Goal: Information Seeking & Learning: Learn about a topic

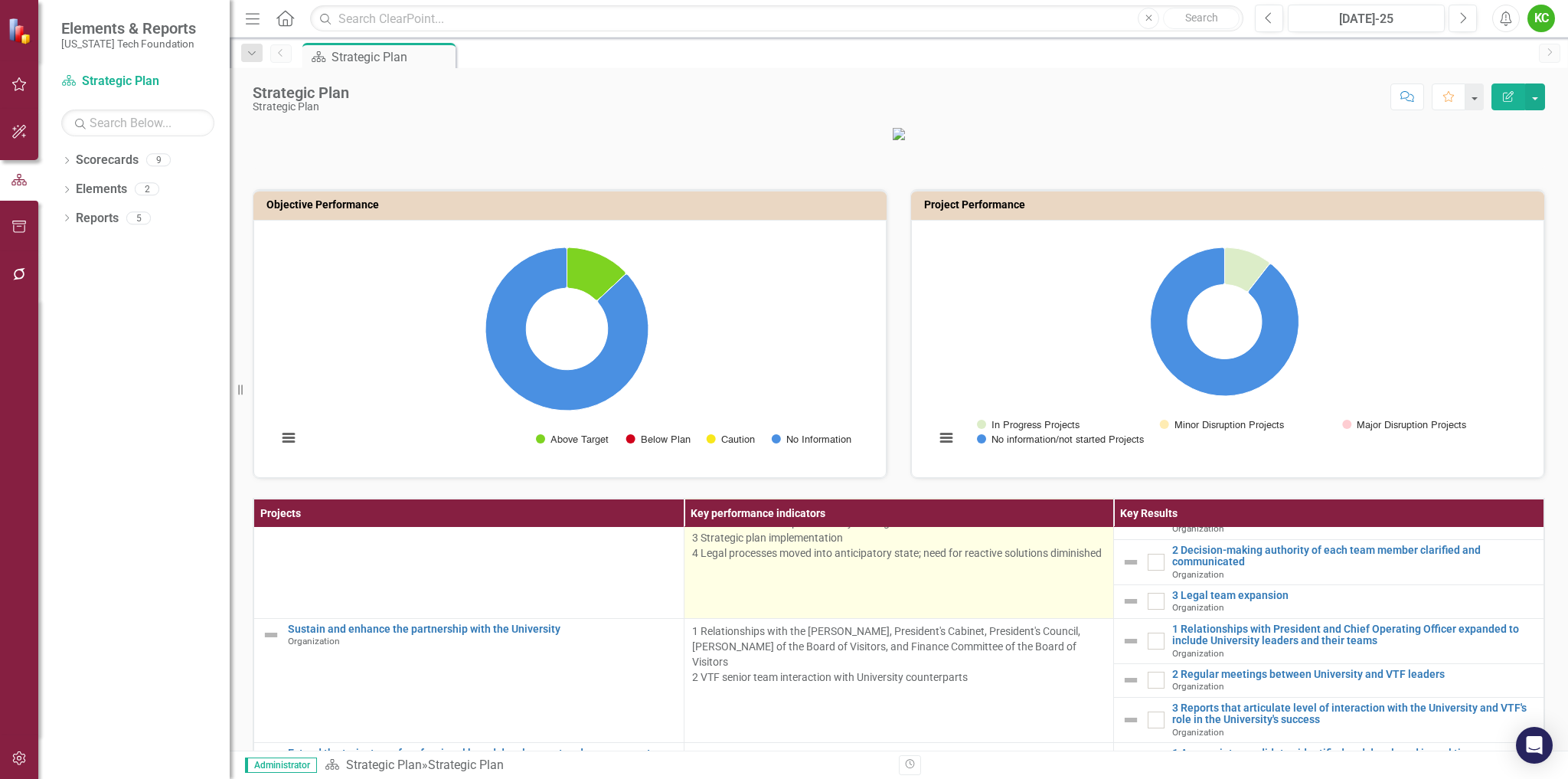
scroll to position [153, 0]
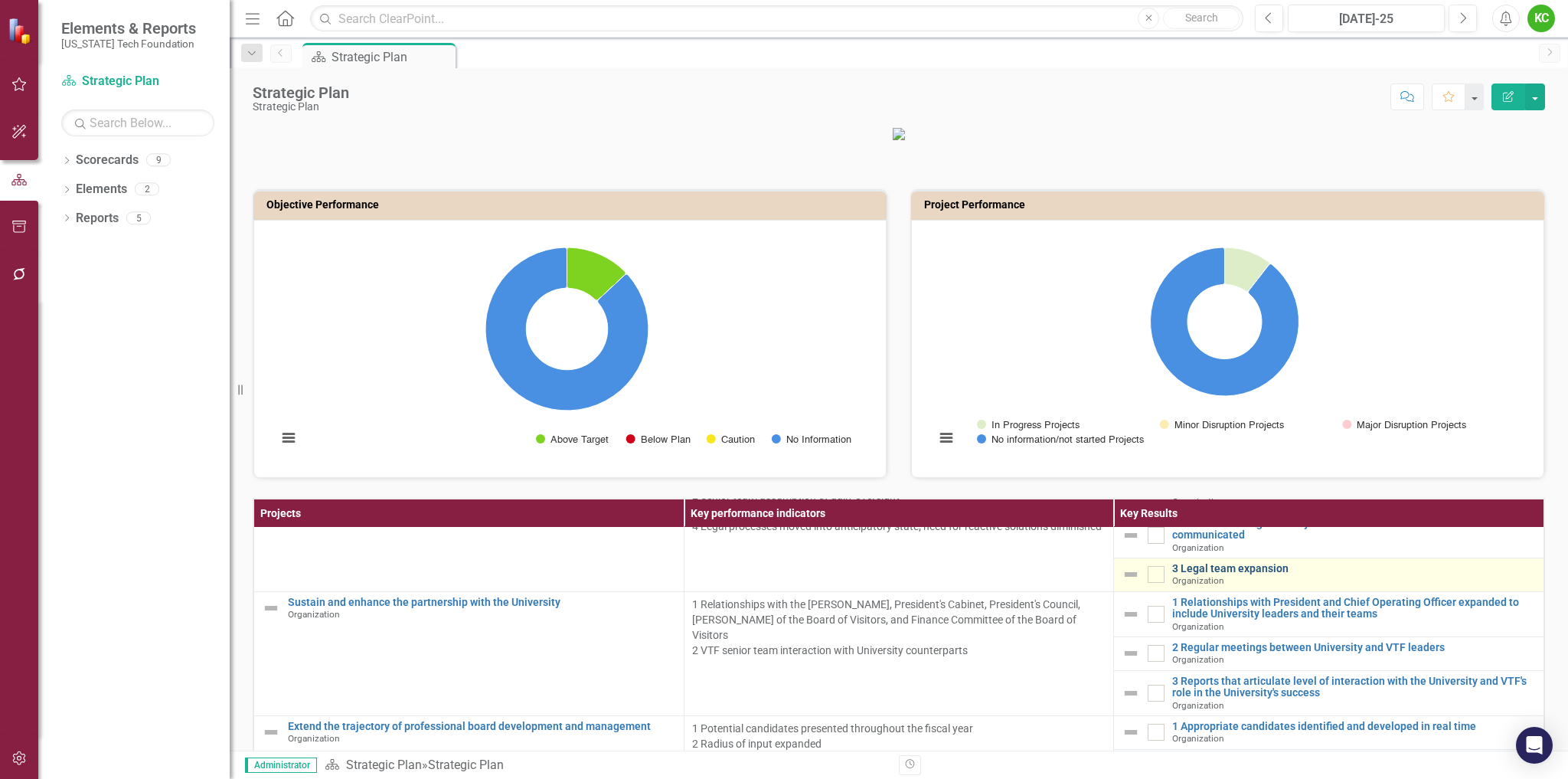
click at [1207, 575] on link "3 Legal team expansion" at bounding box center [1354, 569] width 363 height 12
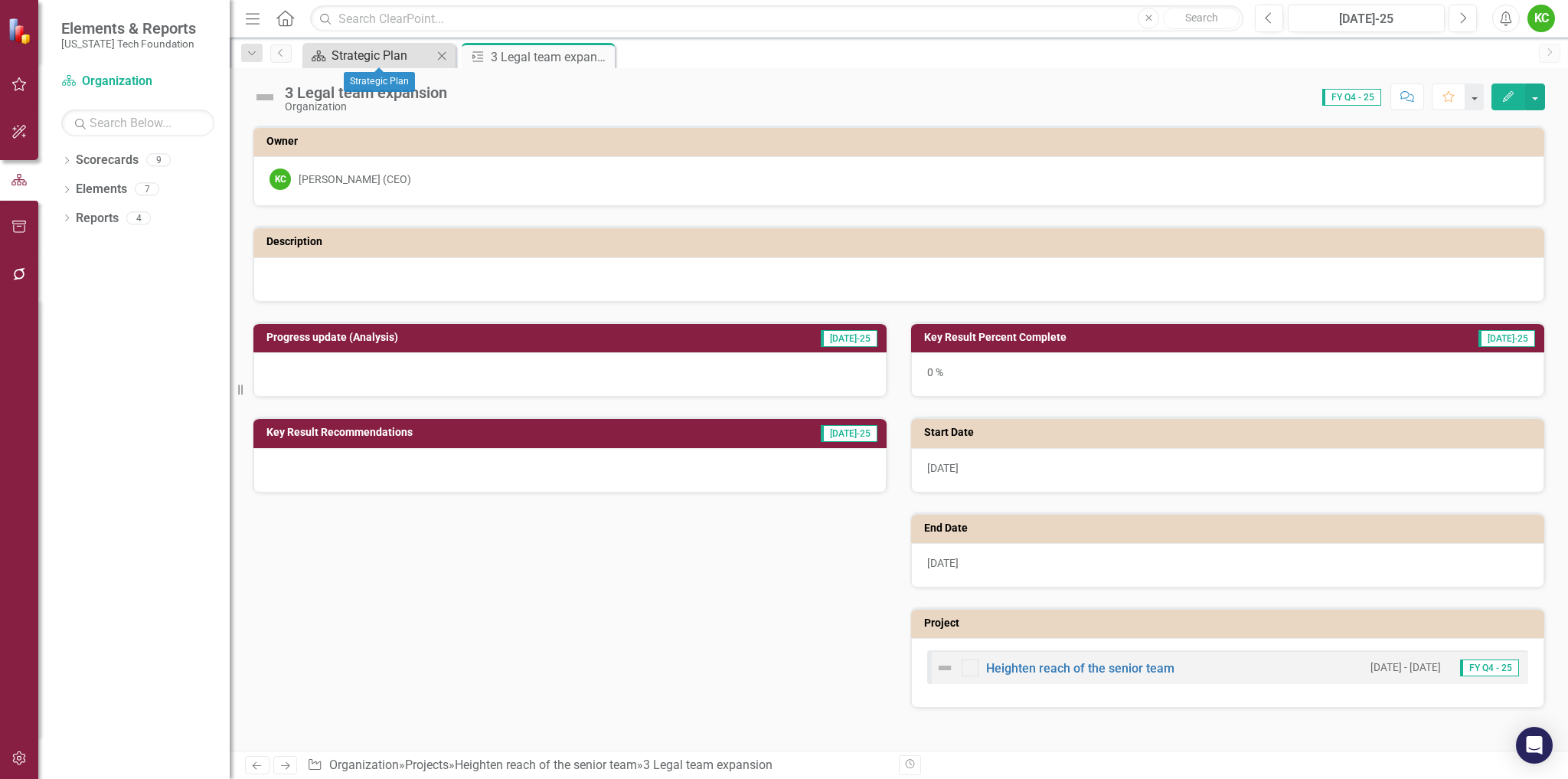
click at [423, 51] on div "Strategic Plan" at bounding box center [382, 55] width 101 height 19
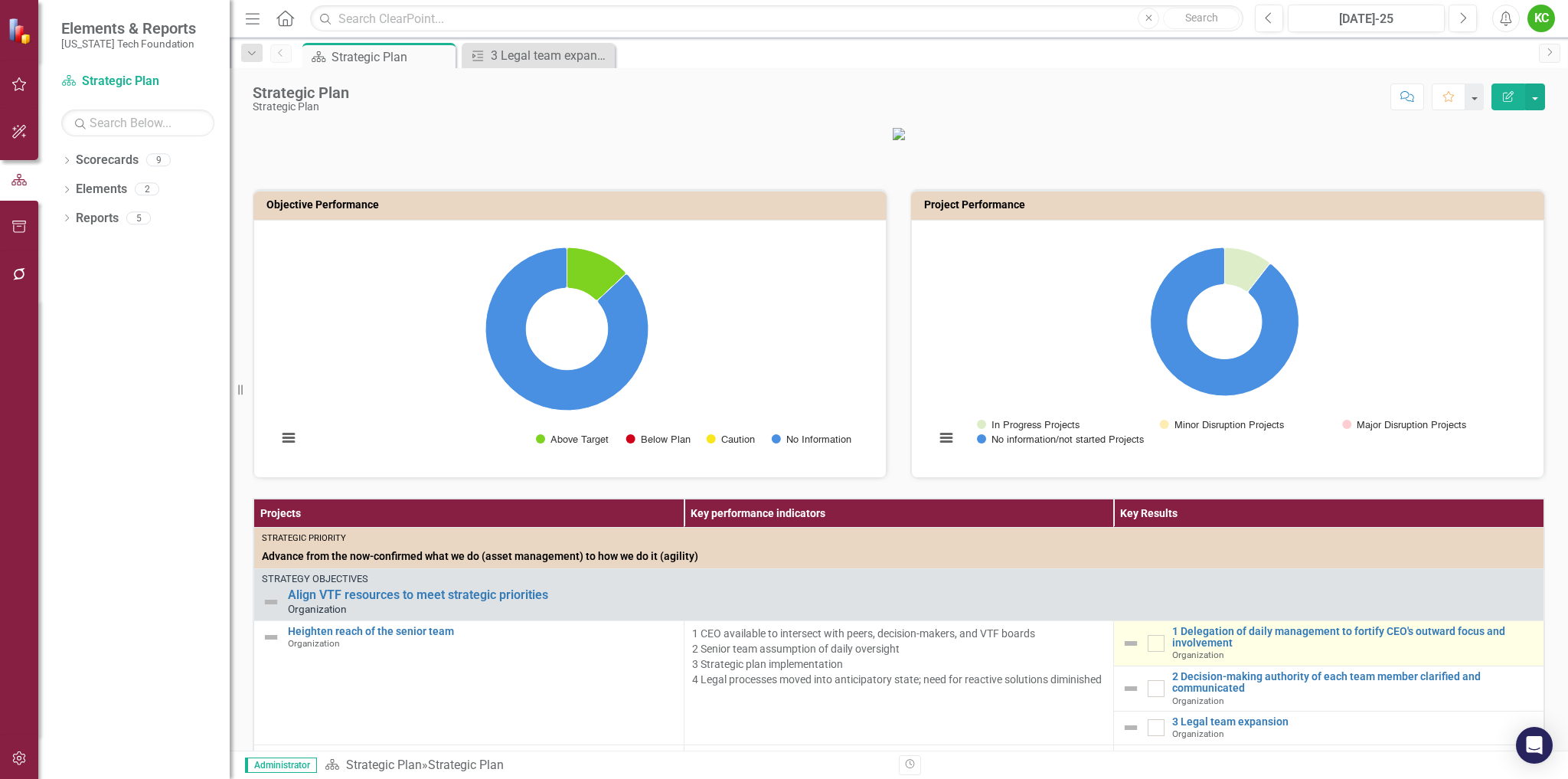
scroll to position [153, 0]
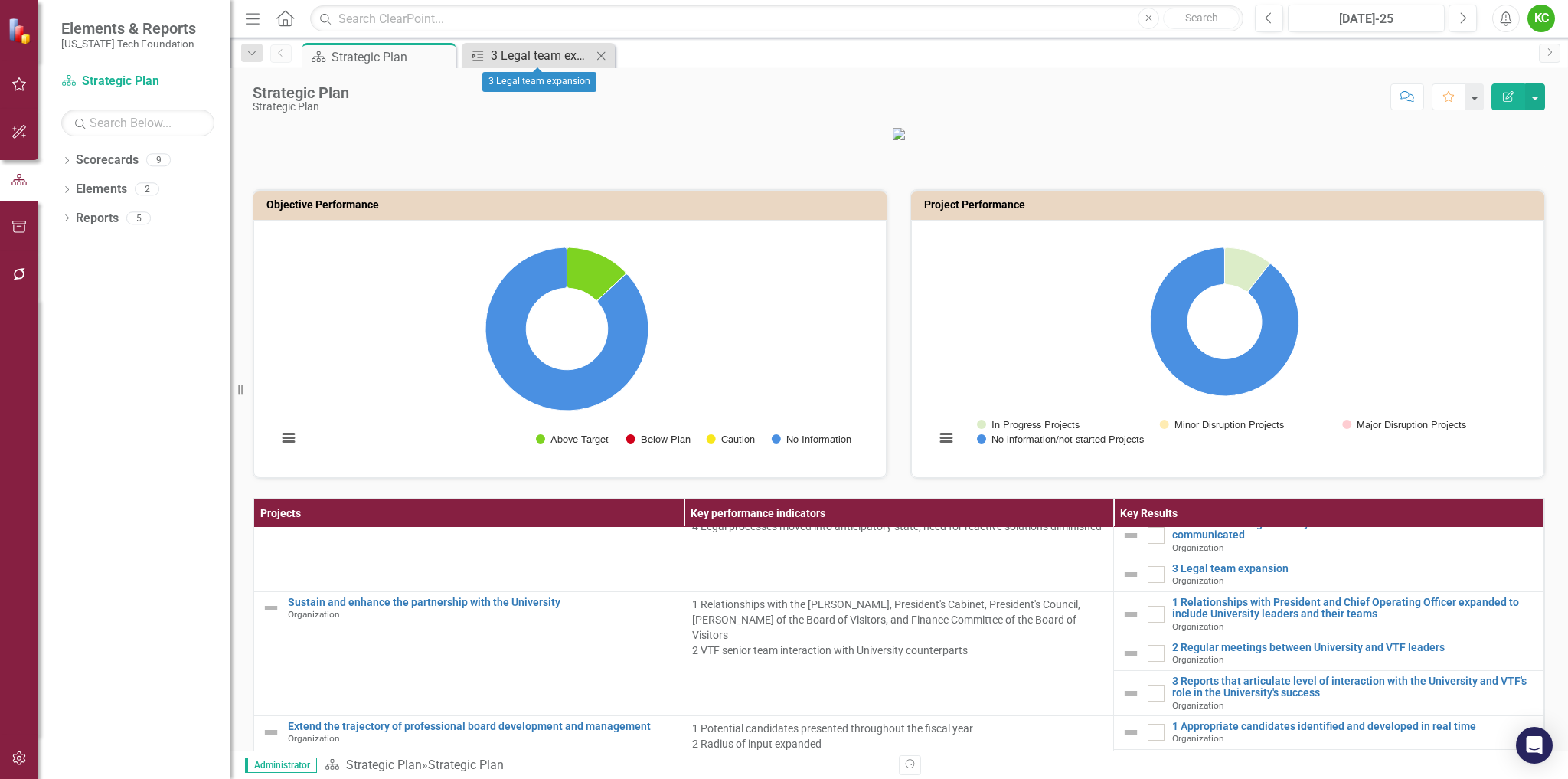
click at [549, 56] on div "3 Legal team expansion" at bounding box center [542, 55] width 101 height 19
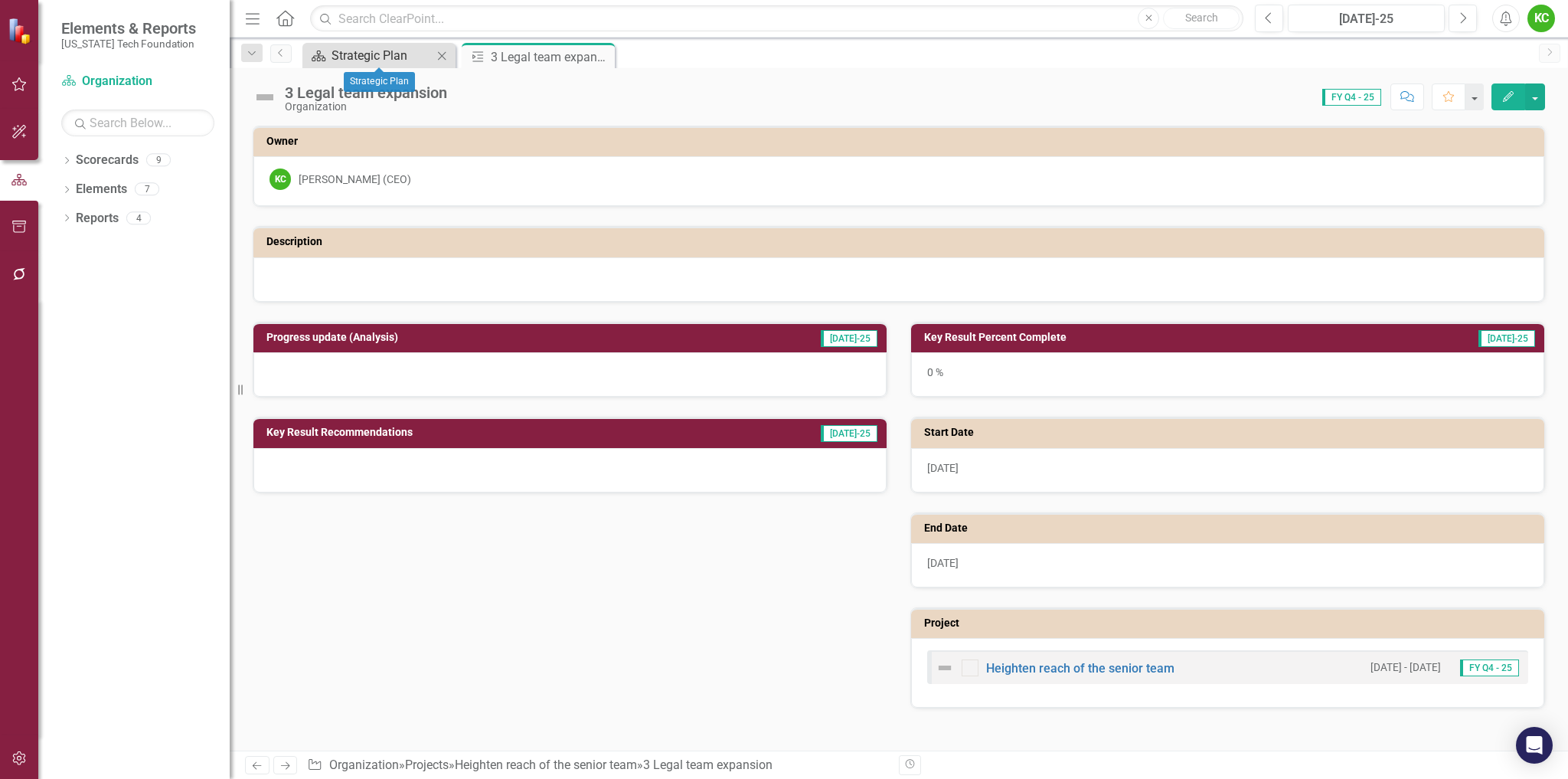
click at [401, 58] on div "Strategic Plan" at bounding box center [382, 55] width 101 height 19
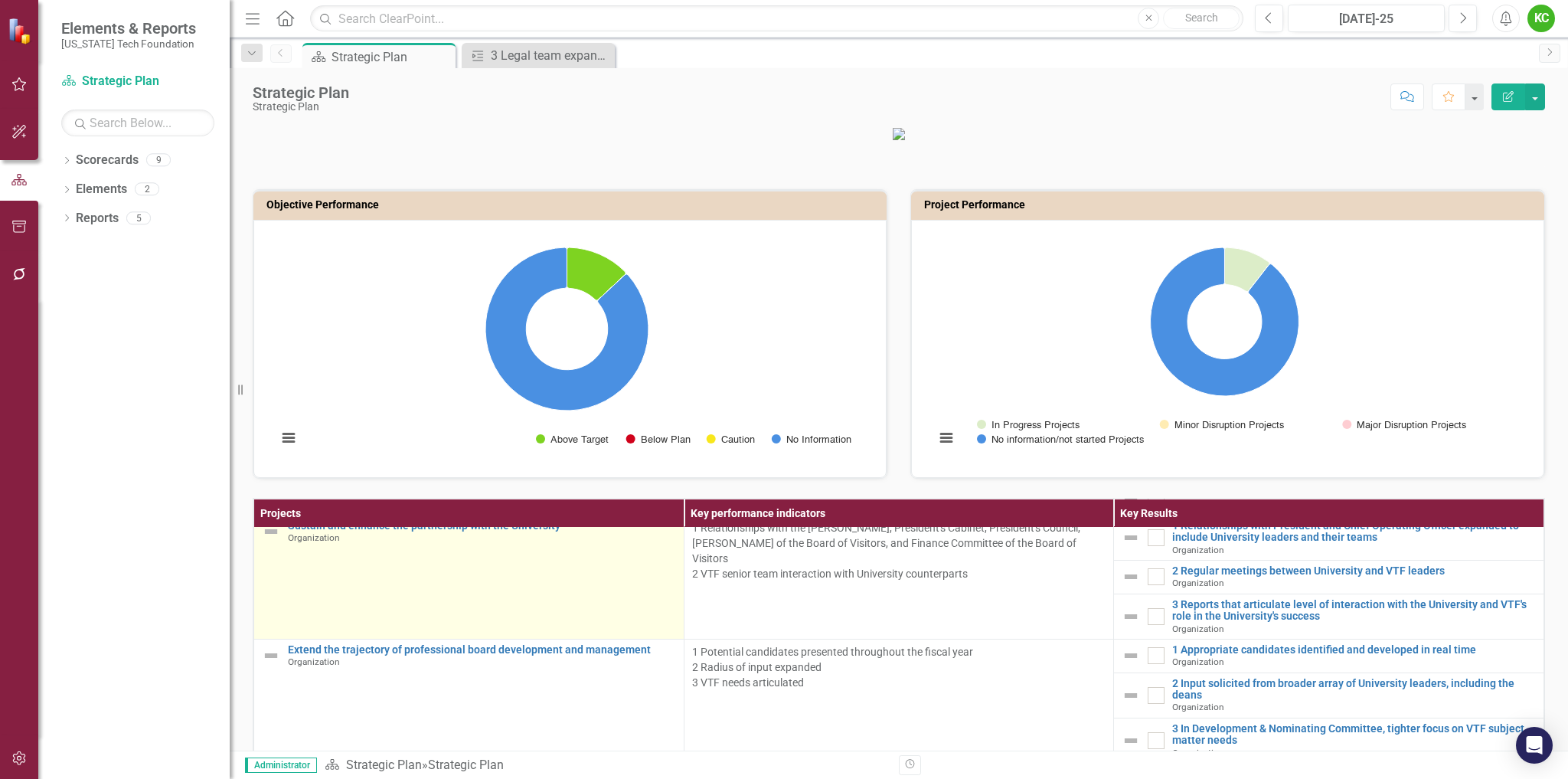
scroll to position [153, 0]
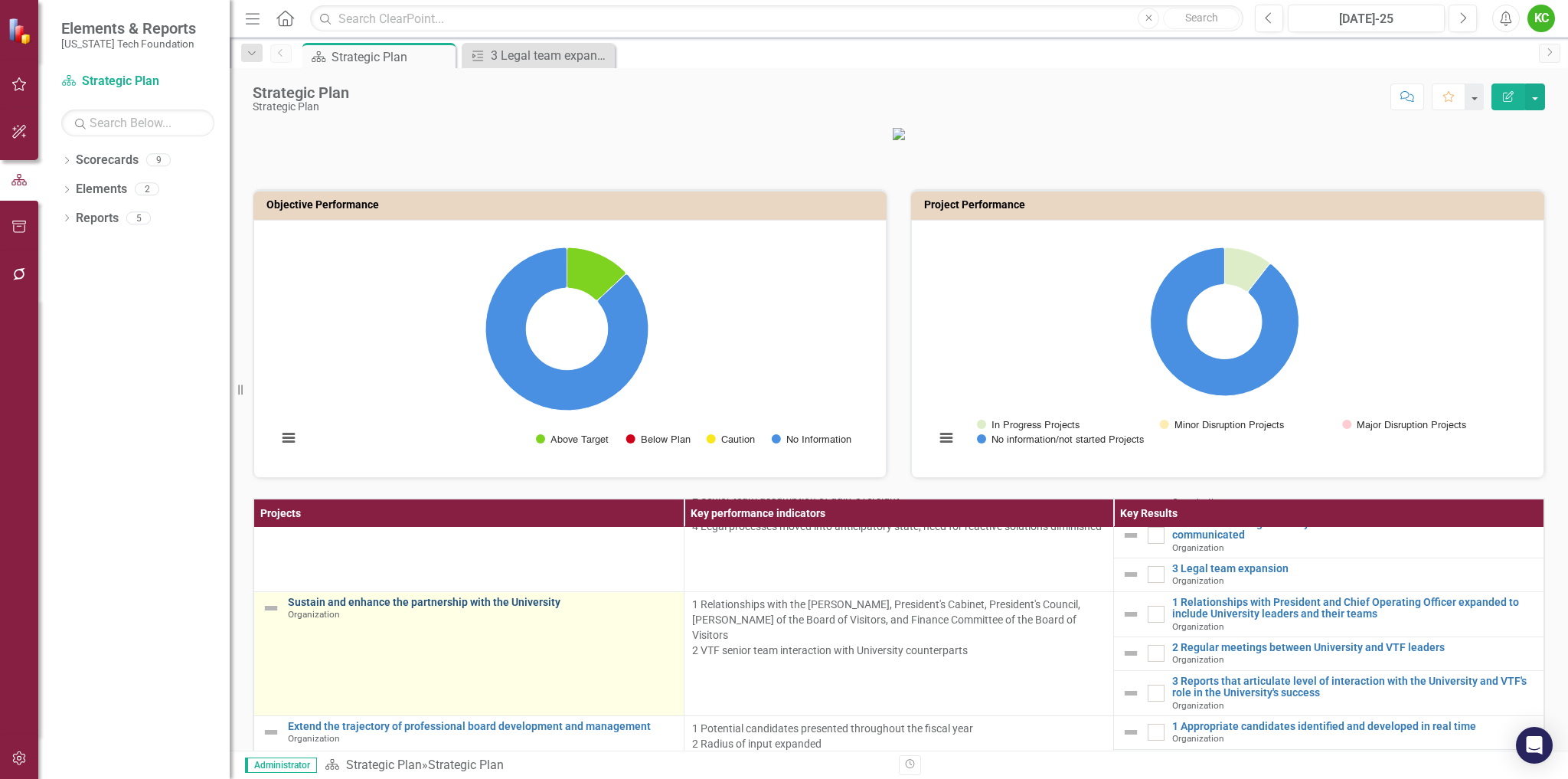
click at [525, 608] on link "Sustain and enhance the partnership with the University" at bounding box center [482, 603] width 389 height 12
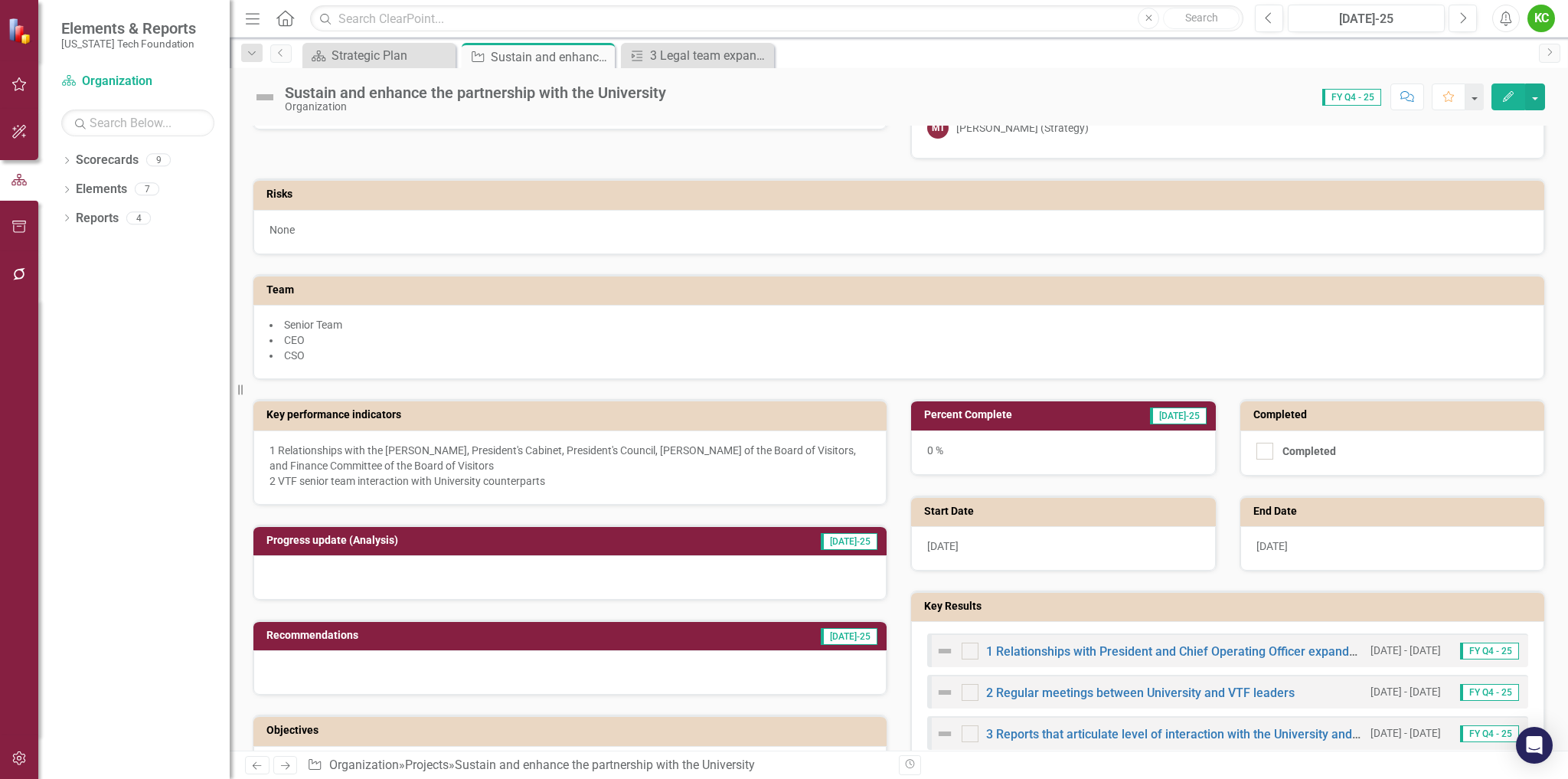
scroll to position [153, 0]
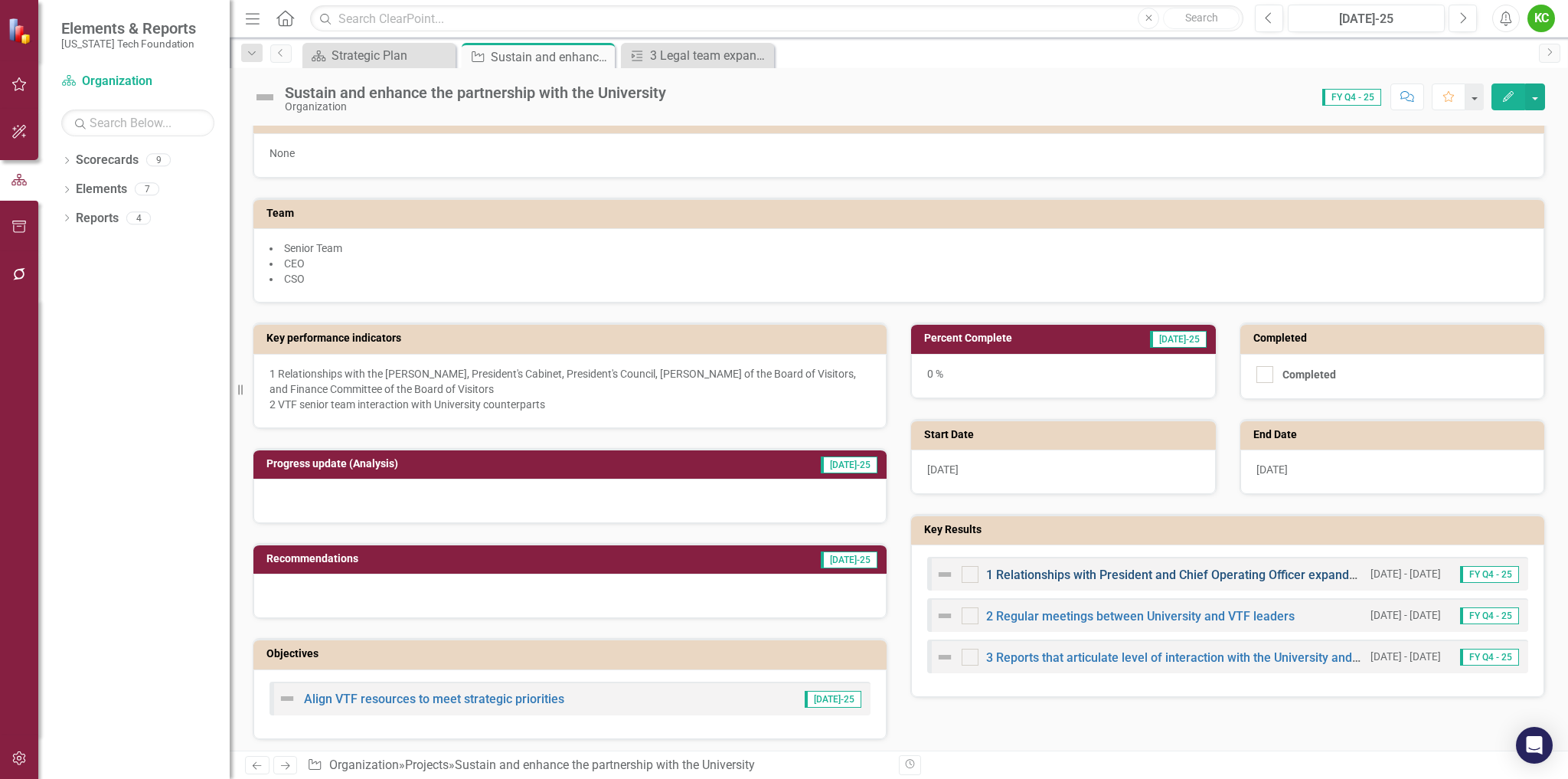
click at [1185, 571] on link "1 Relationships with President and Chief Operating Officer expanded to include …" at bounding box center [1299, 575] width 625 height 15
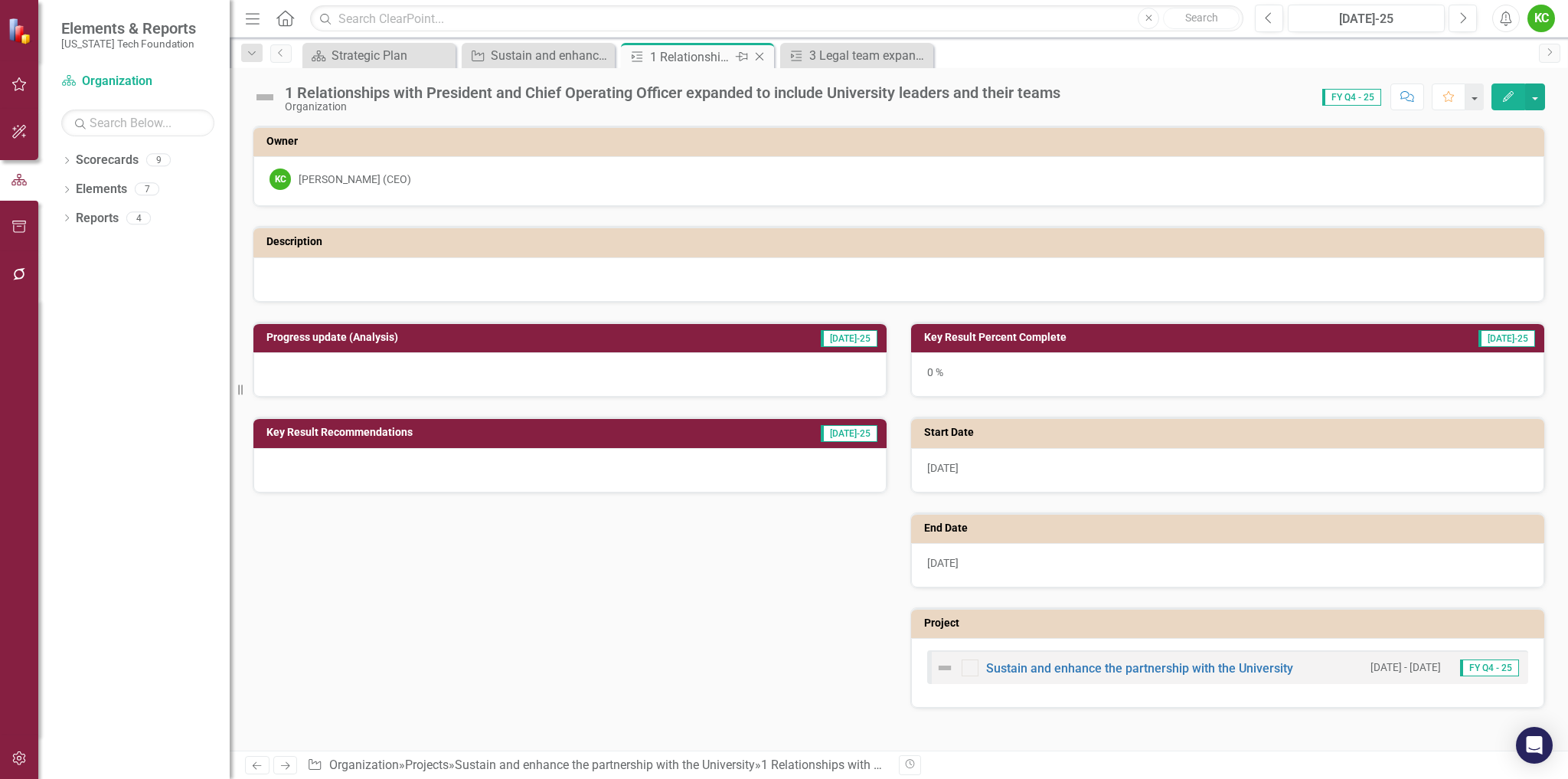
click at [756, 56] on icon "Close" at bounding box center [760, 56] width 16 height 13
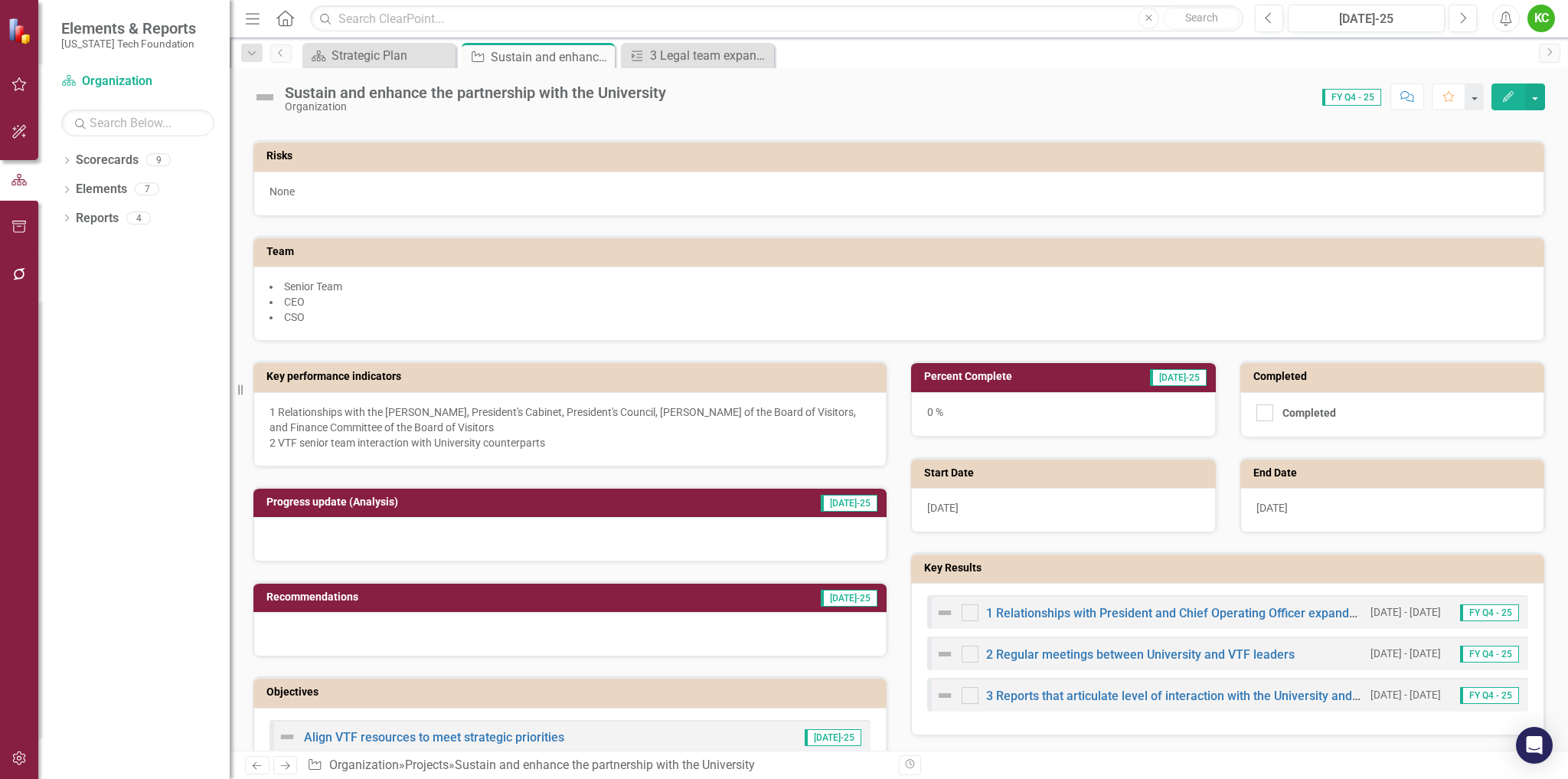
scroll to position [153, 0]
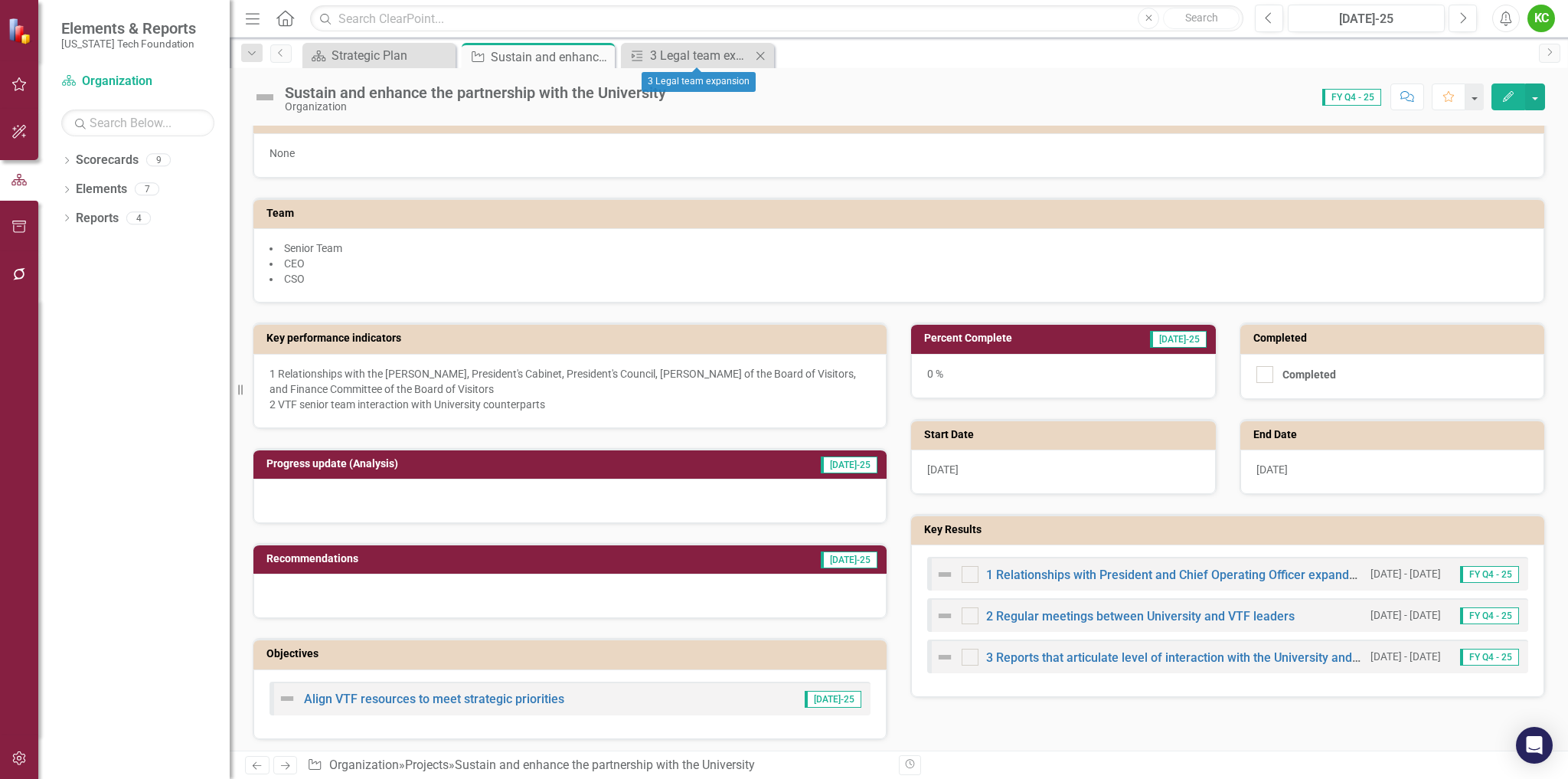
drag, startPoint x: 763, startPoint y: 54, endPoint x: 634, endPoint y: 52, distance: 129.0
click at [0, 0] on icon "Close" at bounding box center [0, 0] width 0 height 0
click at [604, 55] on icon "Close" at bounding box center [601, 56] width 16 height 13
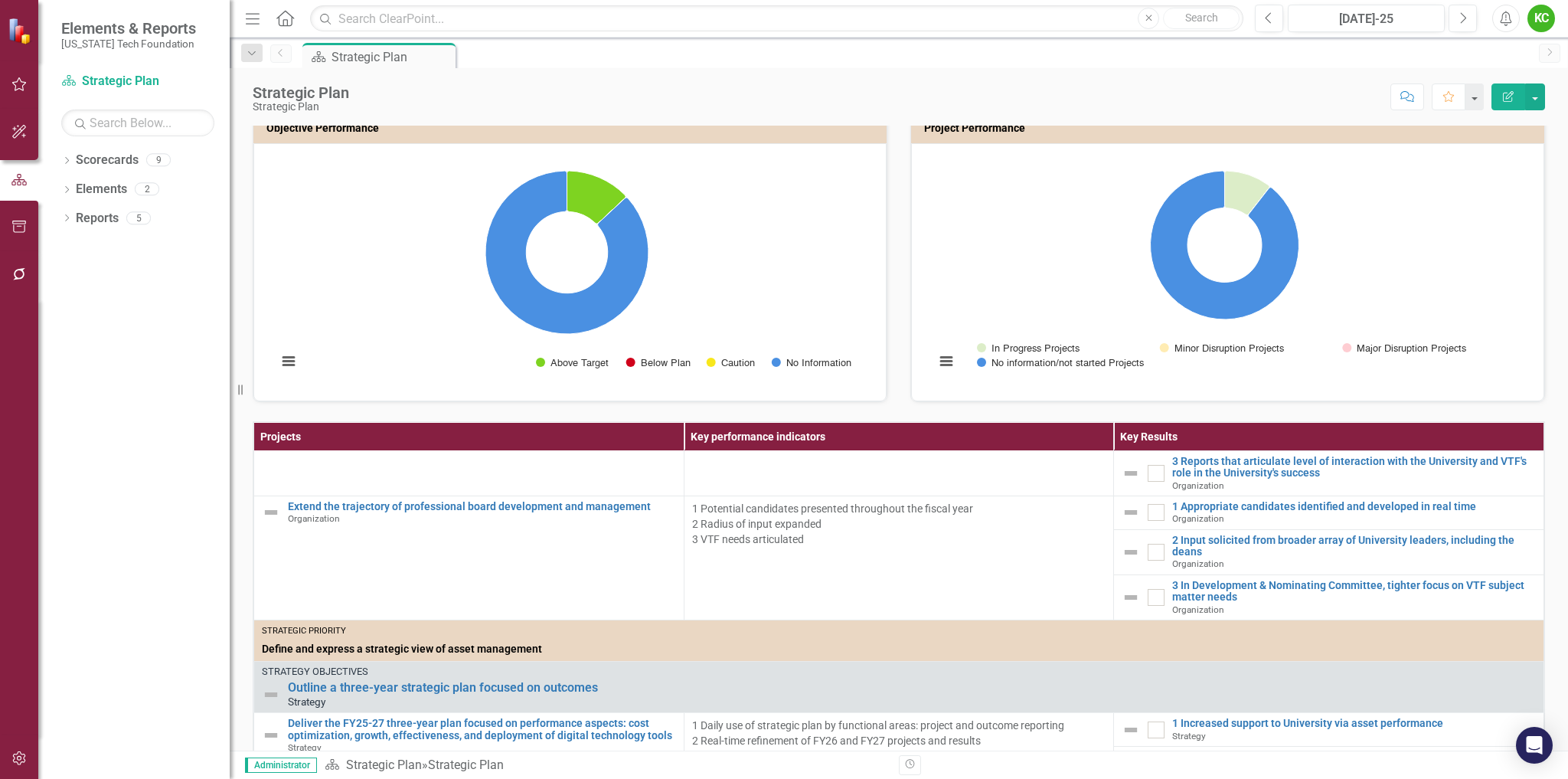
scroll to position [306, 0]
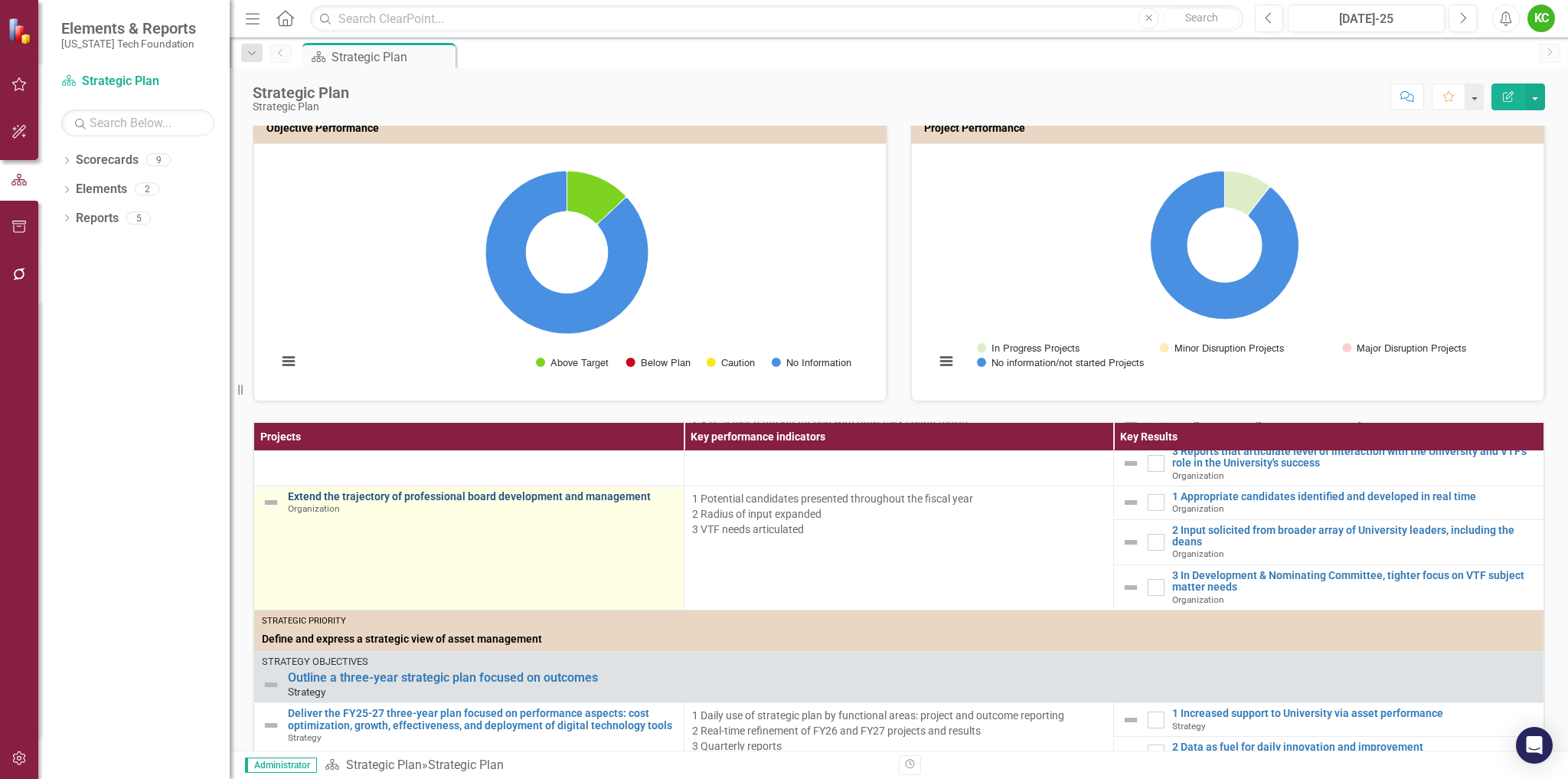
click at [595, 502] on link "Extend the trajectory of professional board development and management" at bounding box center [482, 497] width 389 height 12
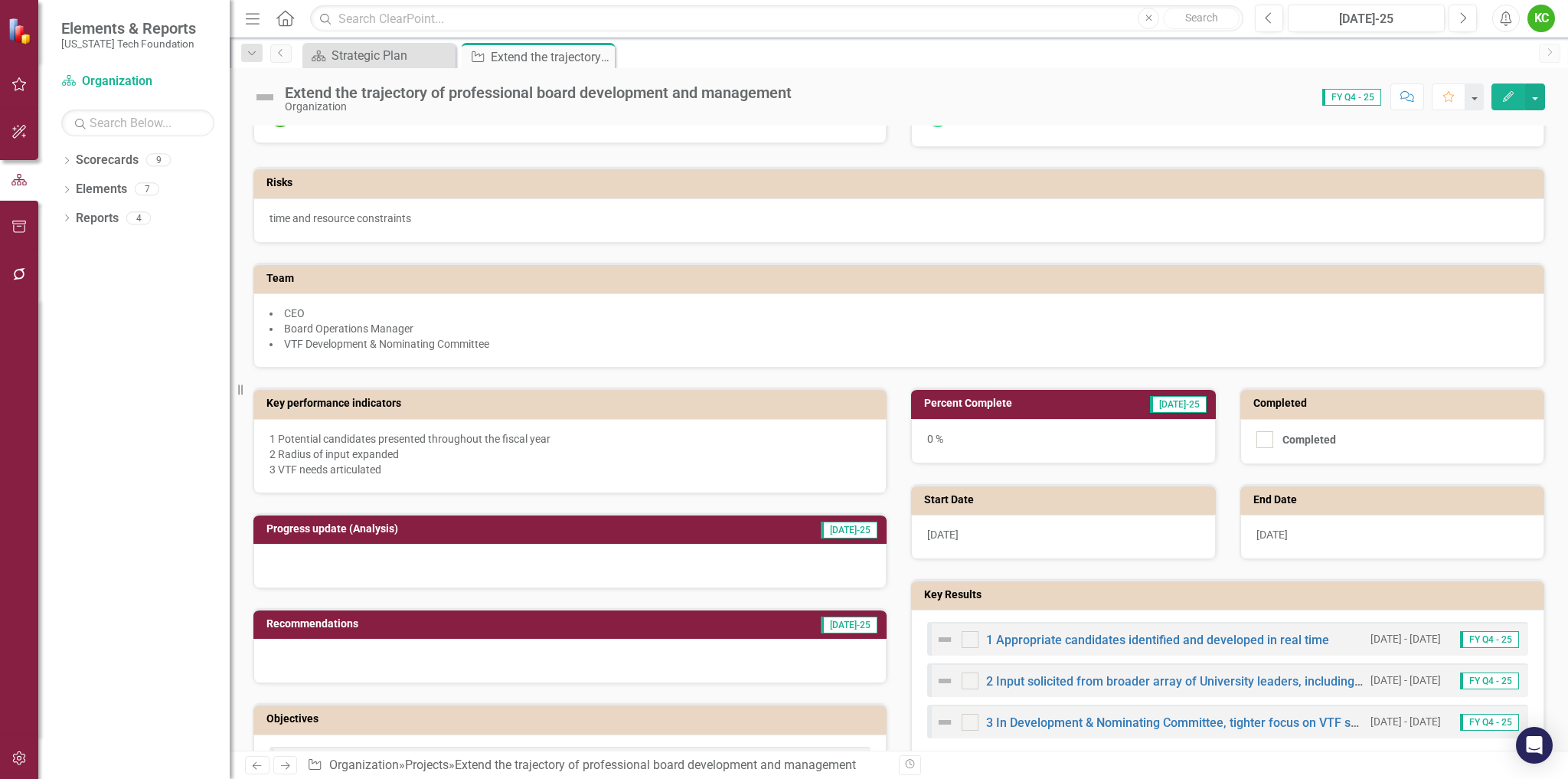
scroll to position [97, 0]
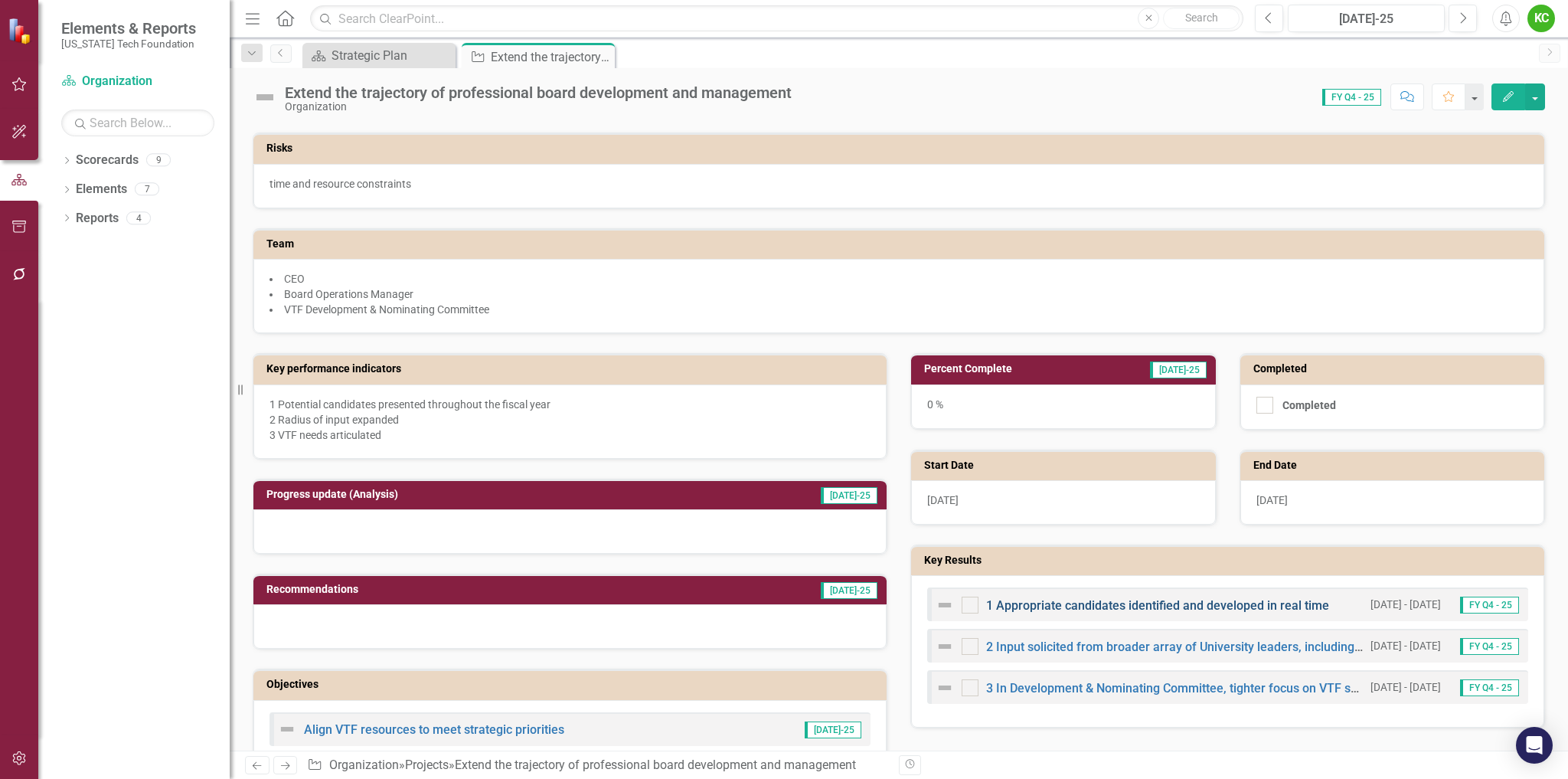
click at [1115, 605] on link "1 Appropriate candidates identified and developed in real time" at bounding box center [1158, 605] width 343 height 15
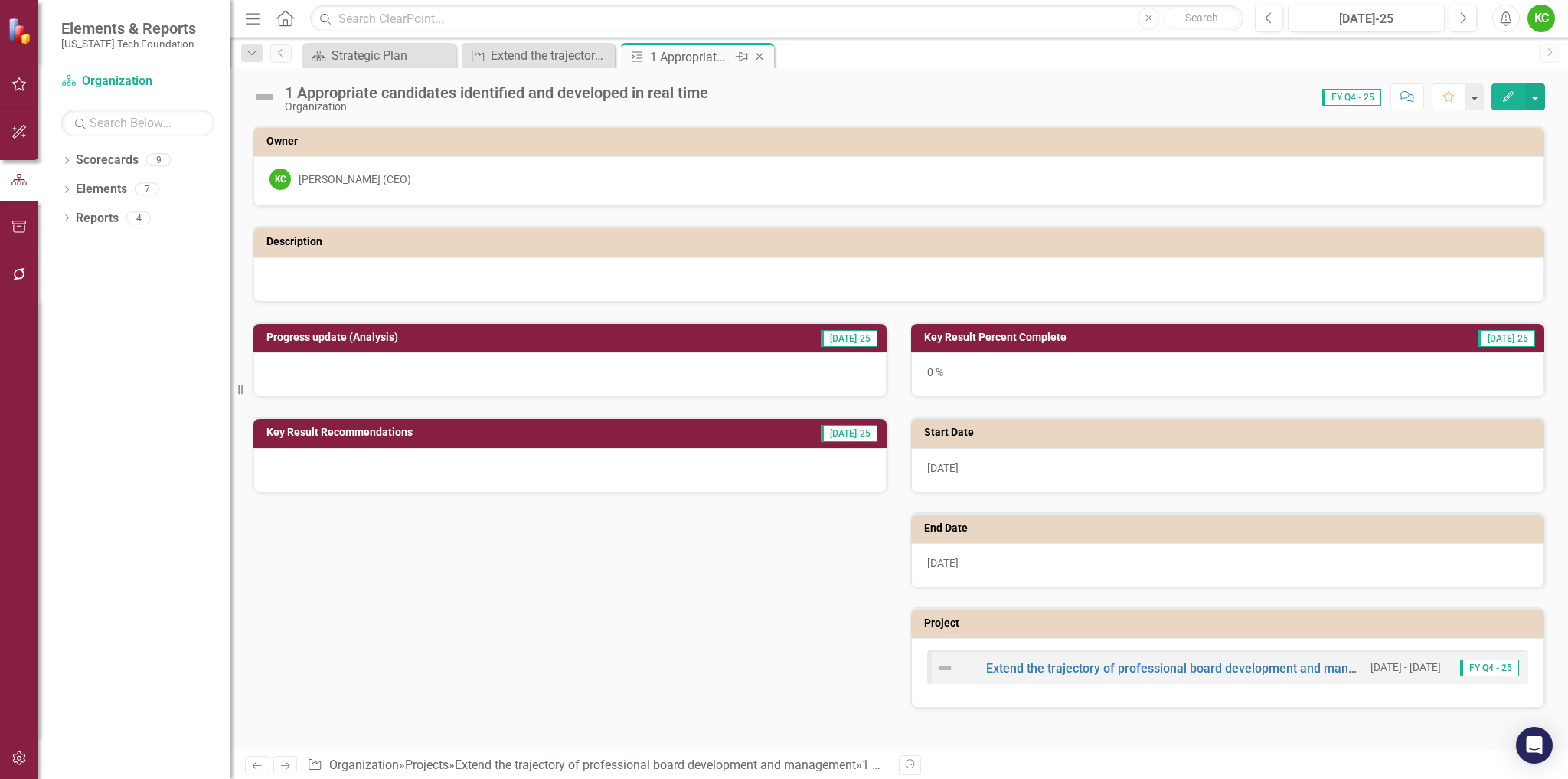
click at [761, 53] on icon "Close" at bounding box center [760, 56] width 16 height 13
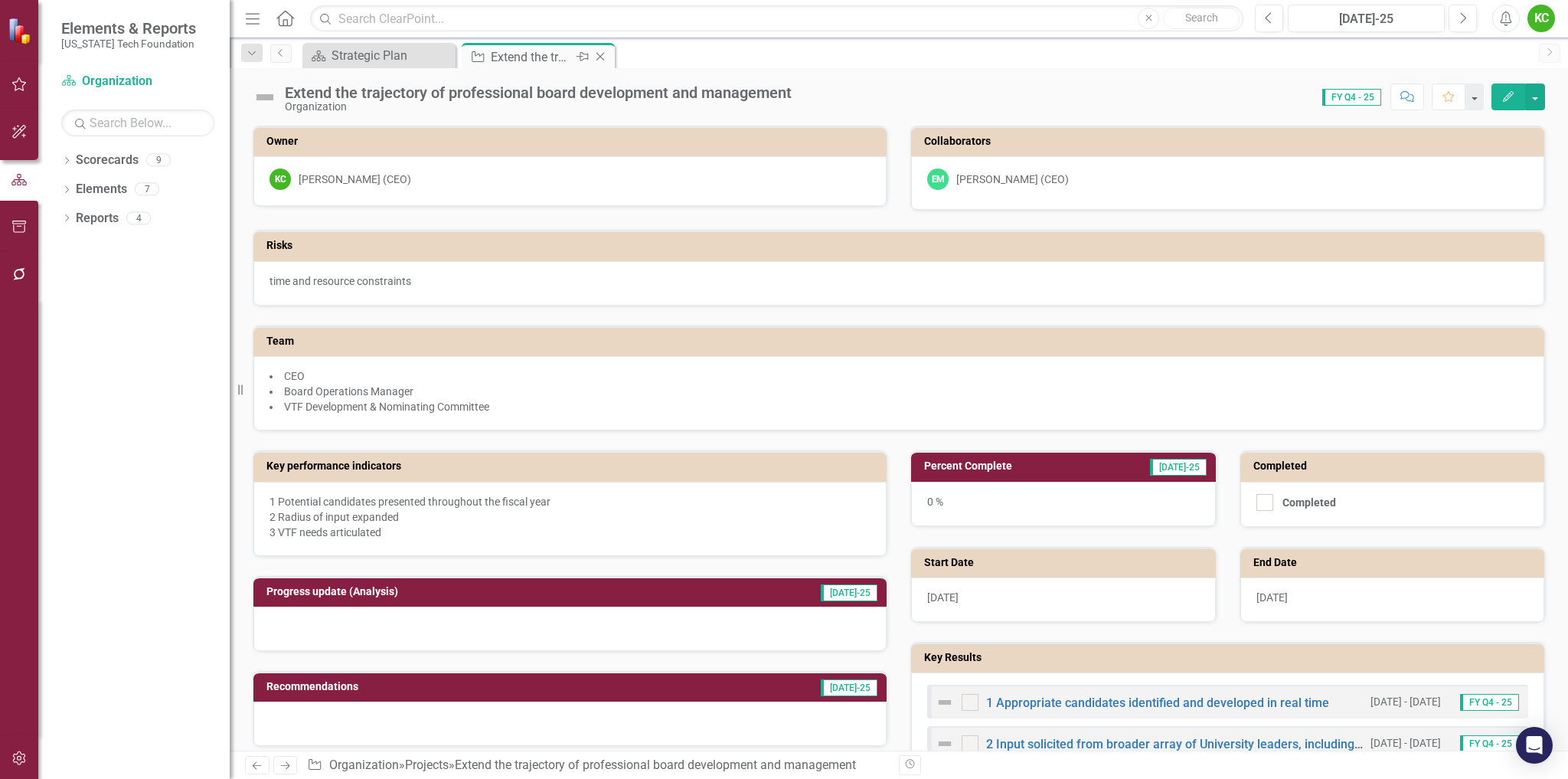
click at [601, 56] on icon "Close" at bounding box center [601, 56] width 16 height 13
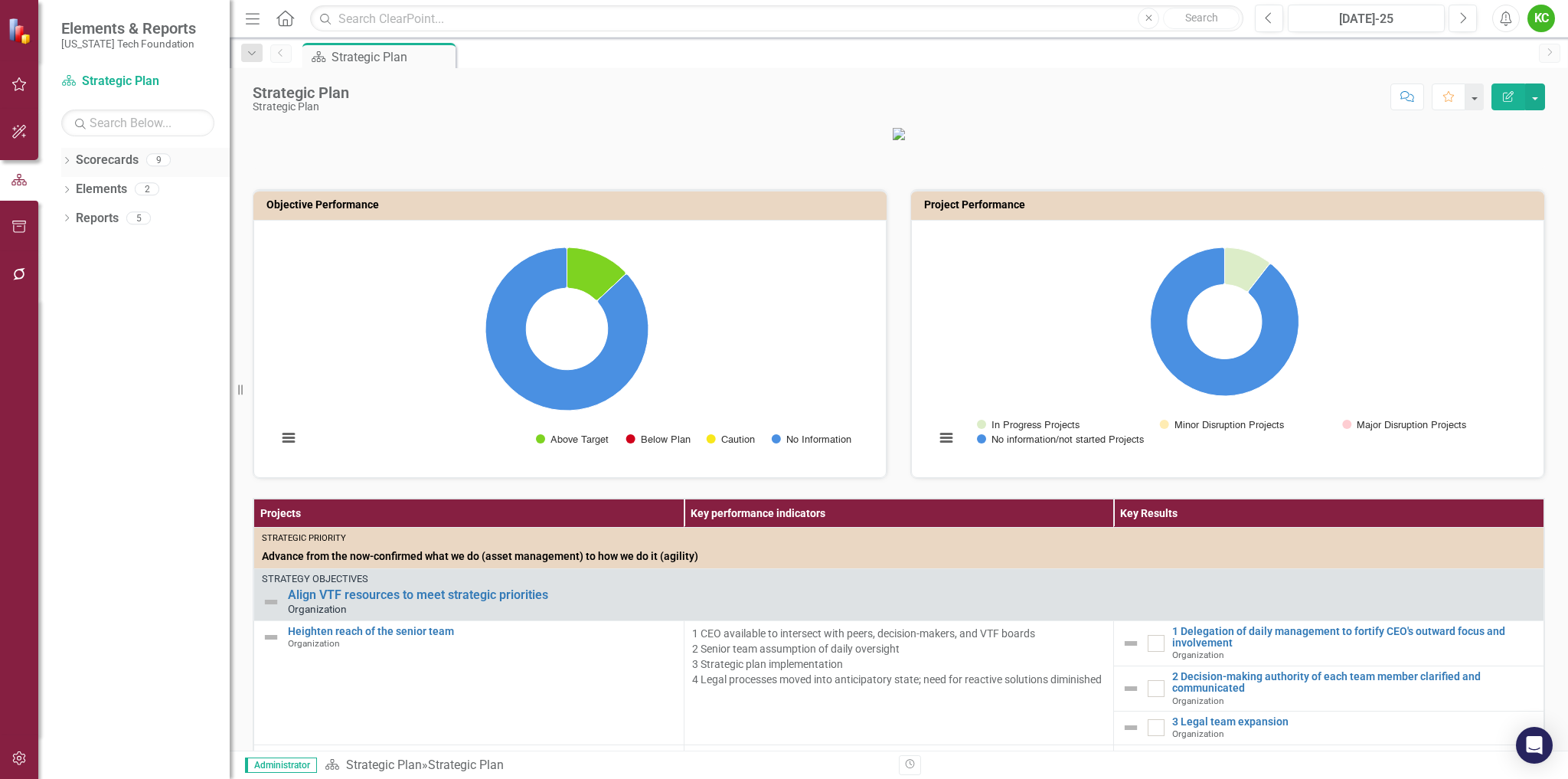
click at [68, 160] on icon "Dropdown" at bounding box center [66, 162] width 11 height 9
click at [80, 188] on icon "Dropdown" at bounding box center [75, 188] width 12 height 9
click at [133, 239] on link "Strategy" at bounding box center [165, 248] width 130 height 17
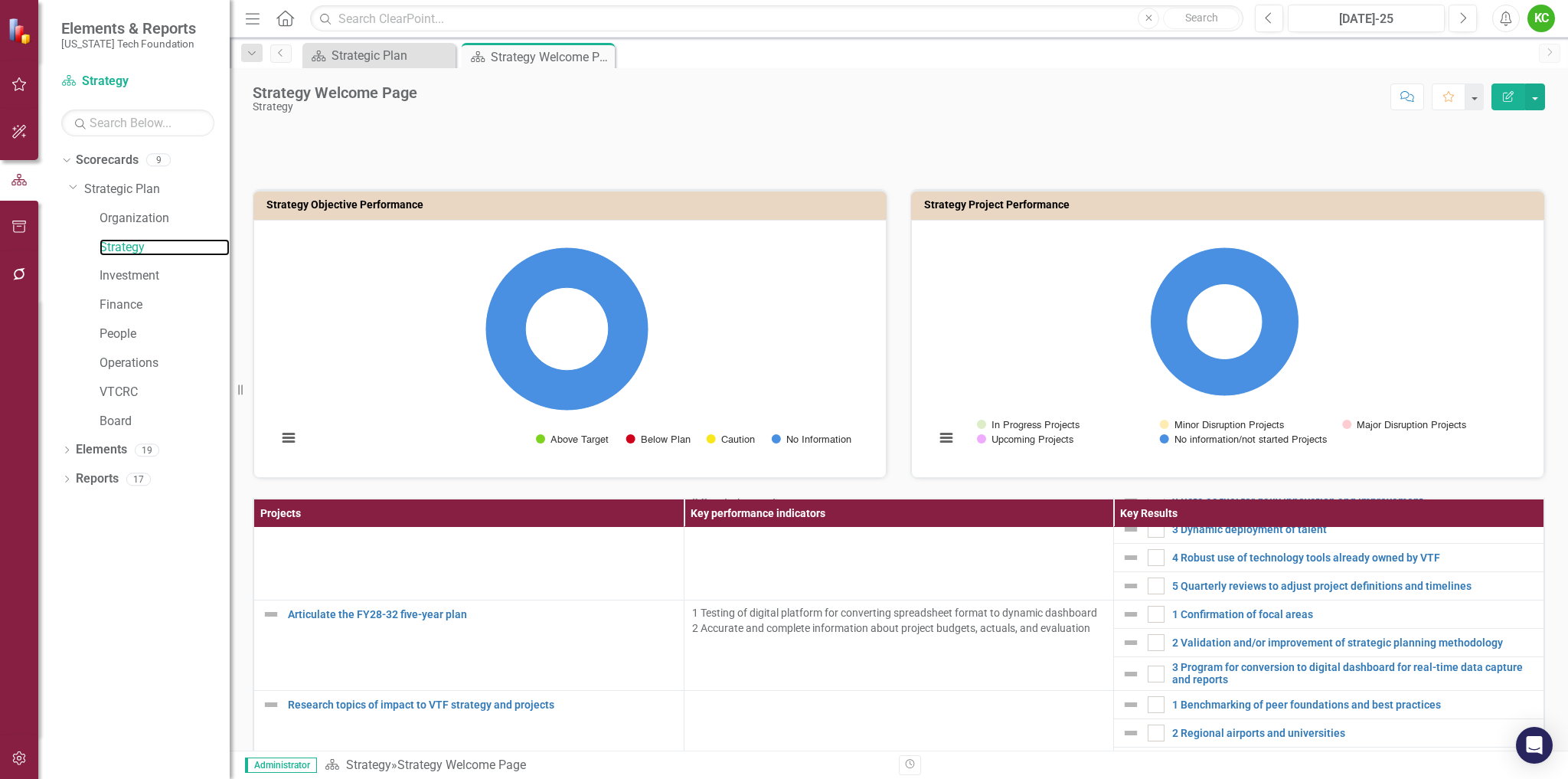
scroll to position [77, 0]
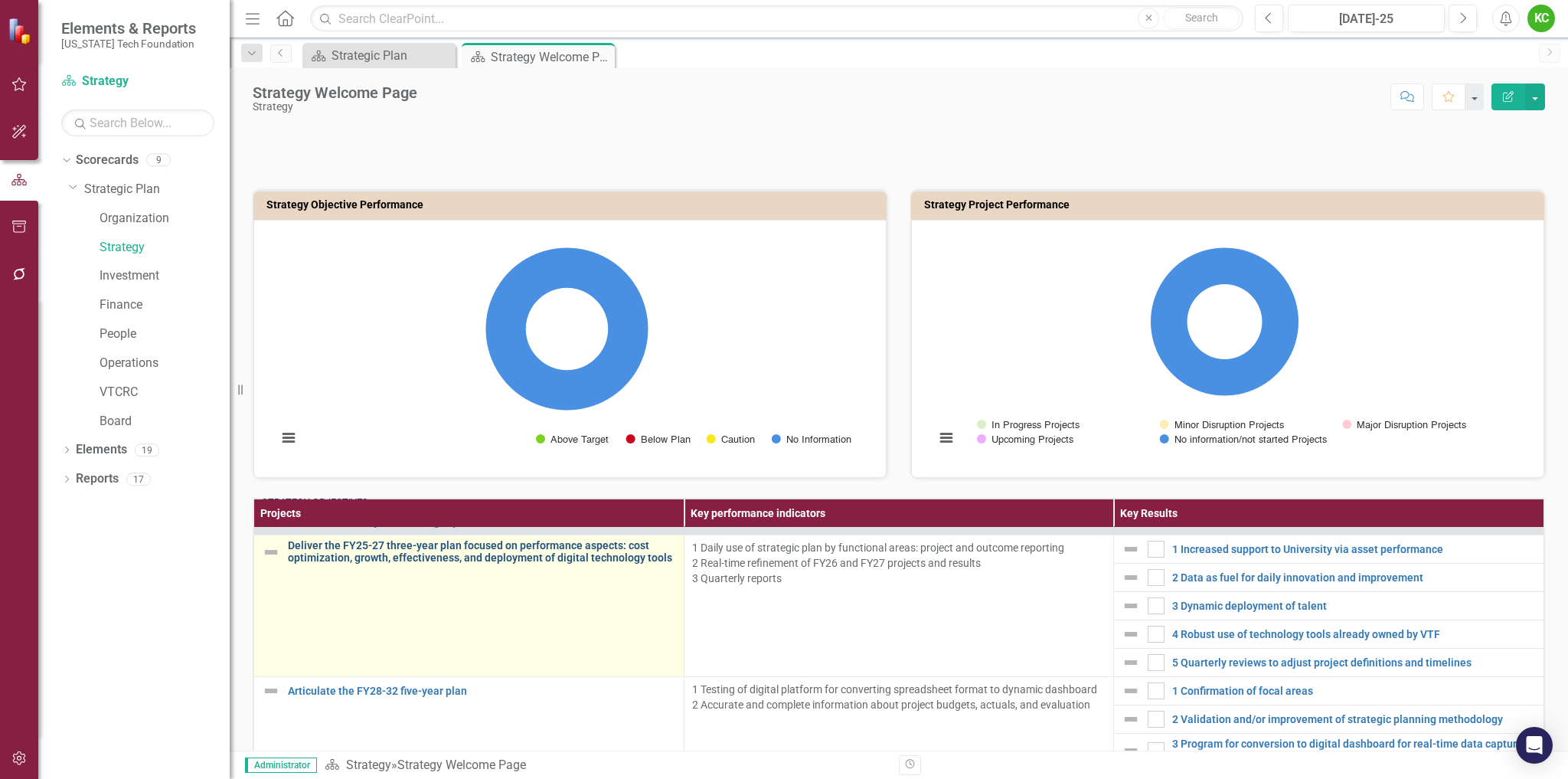
click at [572, 559] on link "Deliver the FY25-27 three-year plan focused on performance aspects: cost optimi…" at bounding box center [482, 551] width 389 height 23
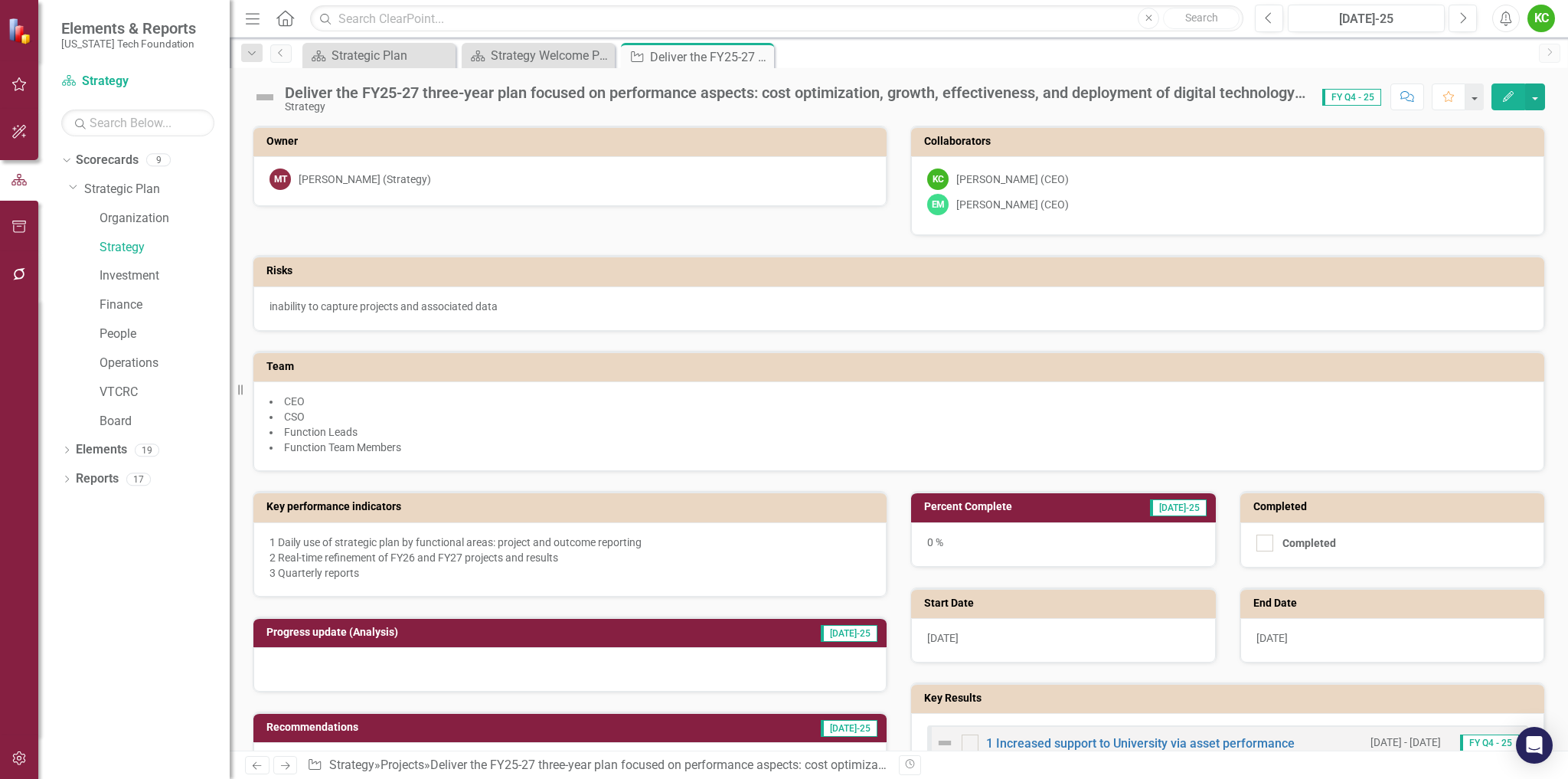
drag, startPoint x: 763, startPoint y: 53, endPoint x: 671, endPoint y: 65, distance: 92.8
click at [0, 0] on icon "Close" at bounding box center [0, 0] width 0 height 0
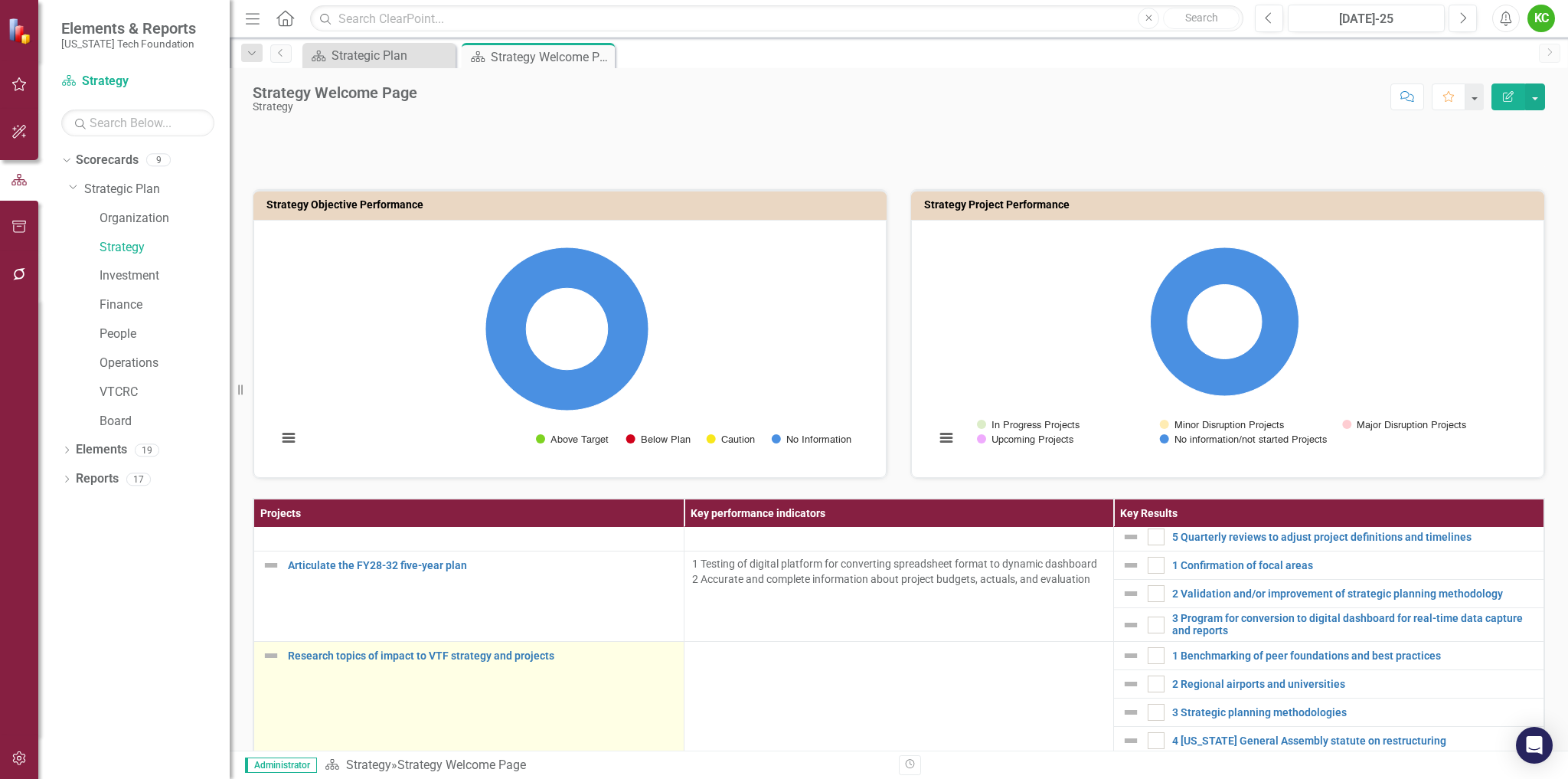
scroll to position [230, 0]
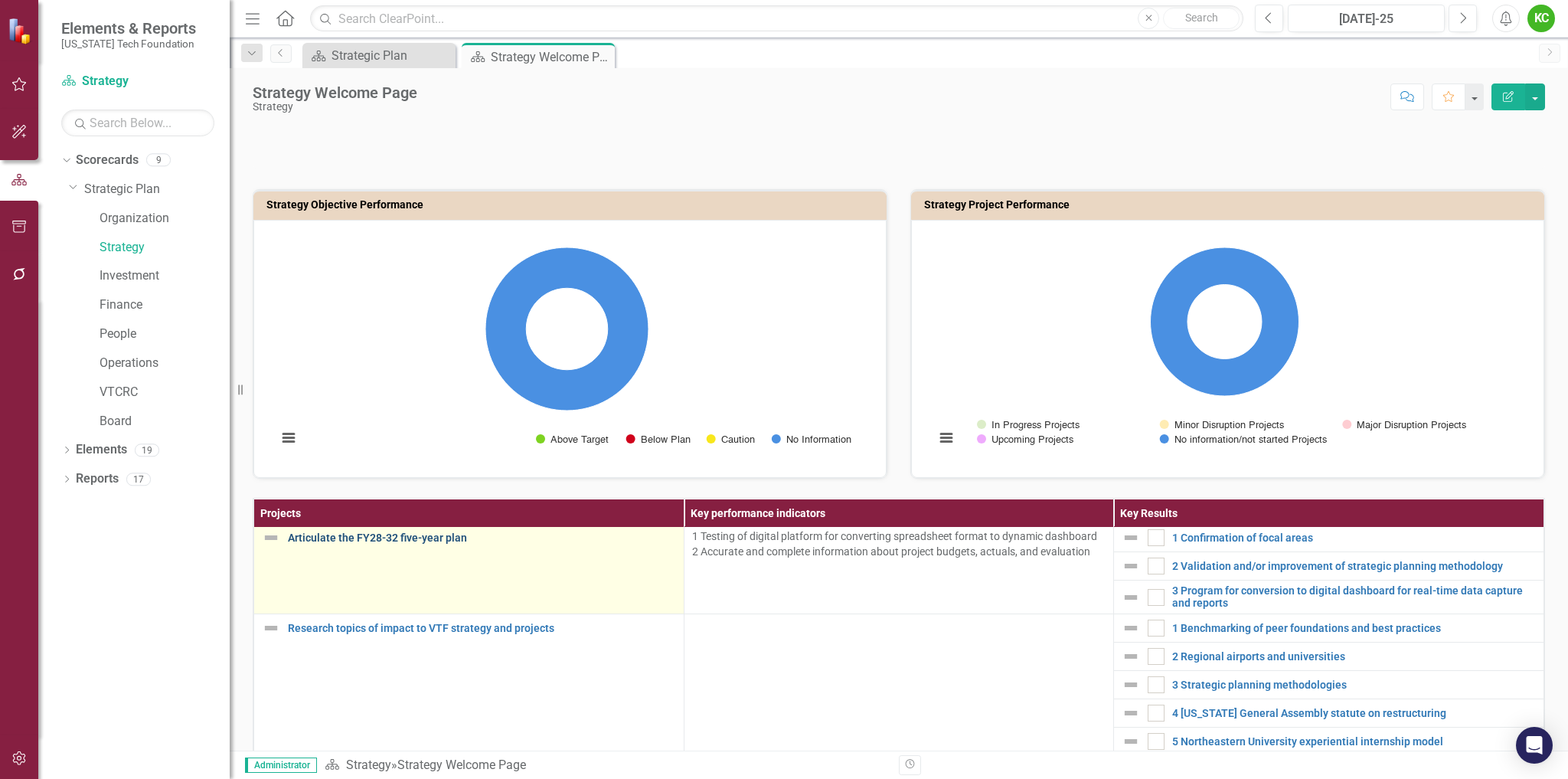
click at [459, 538] on link "Articulate the FY28-32 five-year plan" at bounding box center [482, 538] width 389 height 12
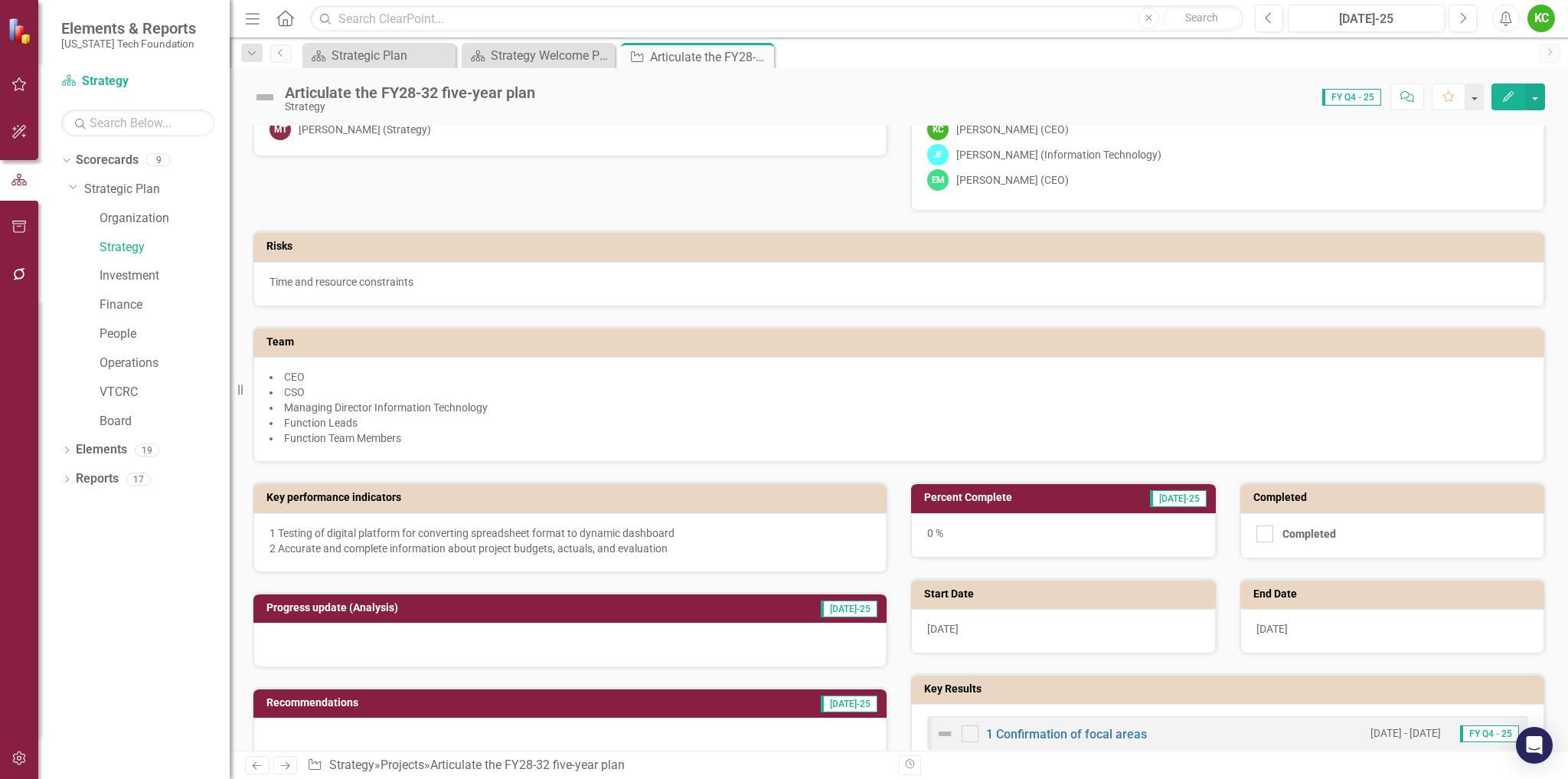
scroll to position [306, 0]
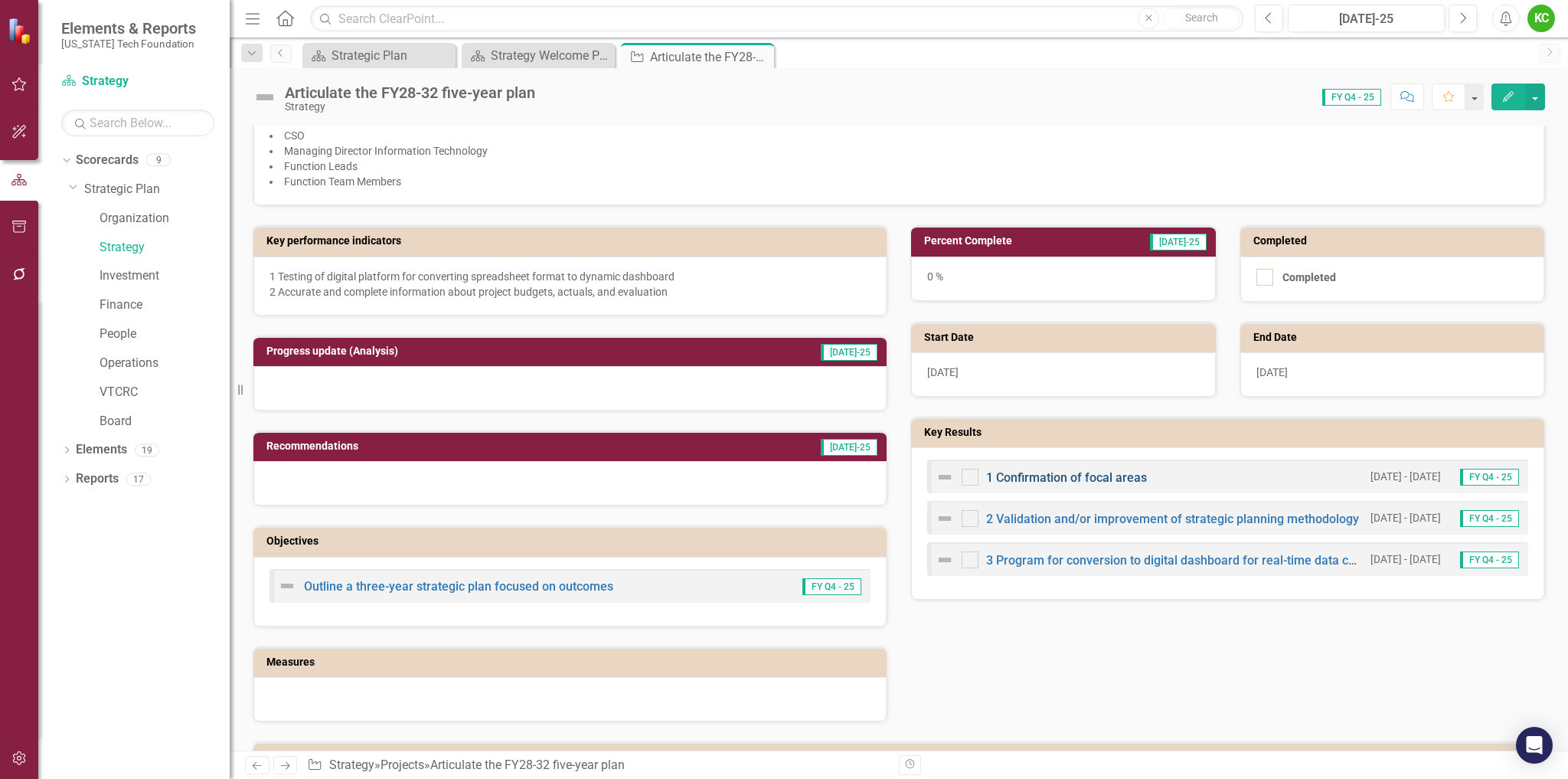
click at [1071, 477] on link "1 Confirmation of focal areas" at bounding box center [1067, 477] width 161 height 15
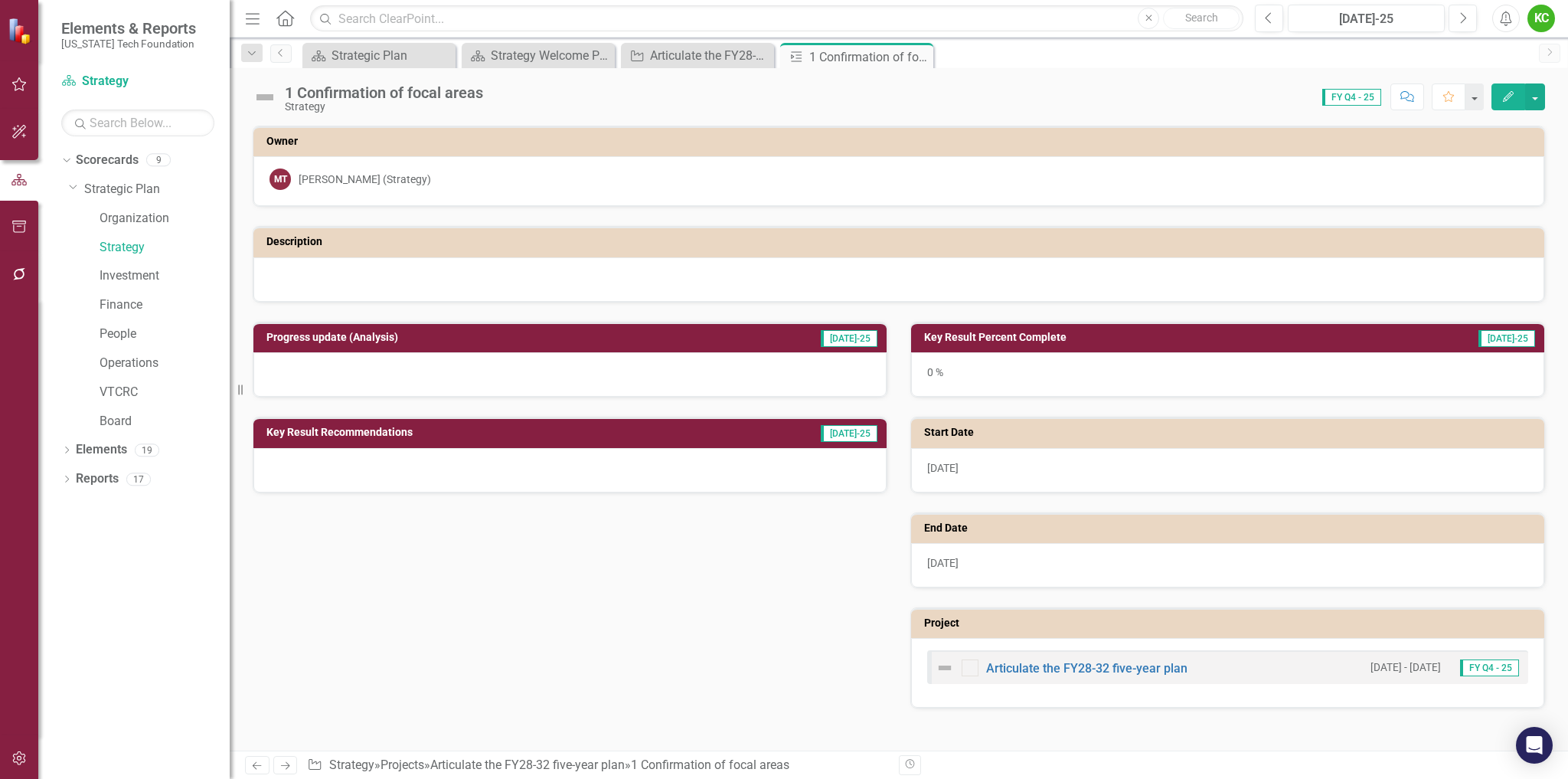
drag, startPoint x: 920, startPoint y: 56, endPoint x: 865, endPoint y: 53, distance: 55.1
click at [0, 0] on icon at bounding box center [0, 0] width 0 height 0
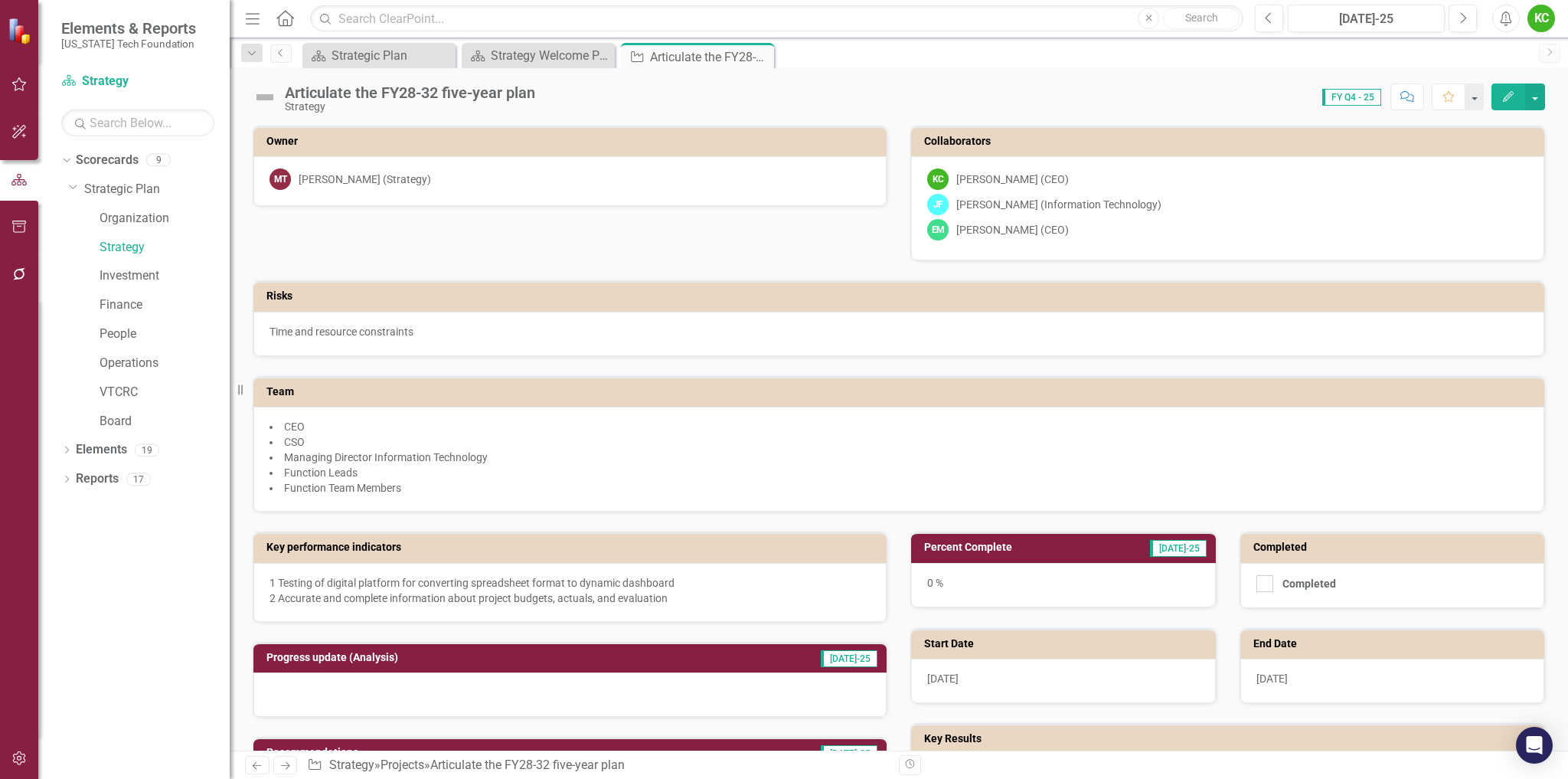
drag, startPoint x: 761, startPoint y: 54, endPoint x: 726, endPoint y: 55, distance: 35.0
click at [0, 0] on icon "Close" at bounding box center [0, 0] width 0 height 0
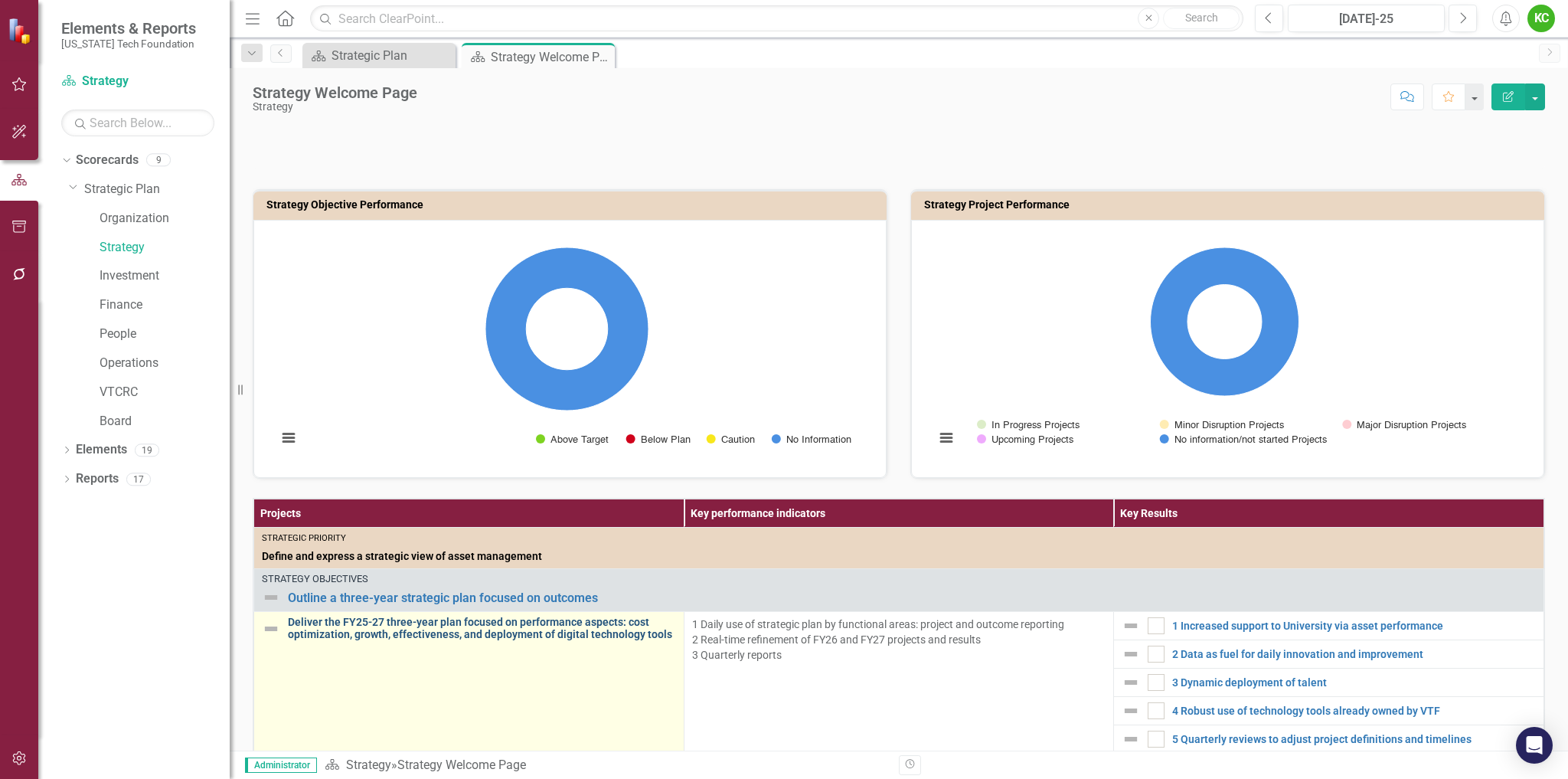
click at [490, 628] on link "Deliver the FY25-27 three-year plan focused on performance aspects: cost optimi…" at bounding box center [482, 628] width 389 height 23
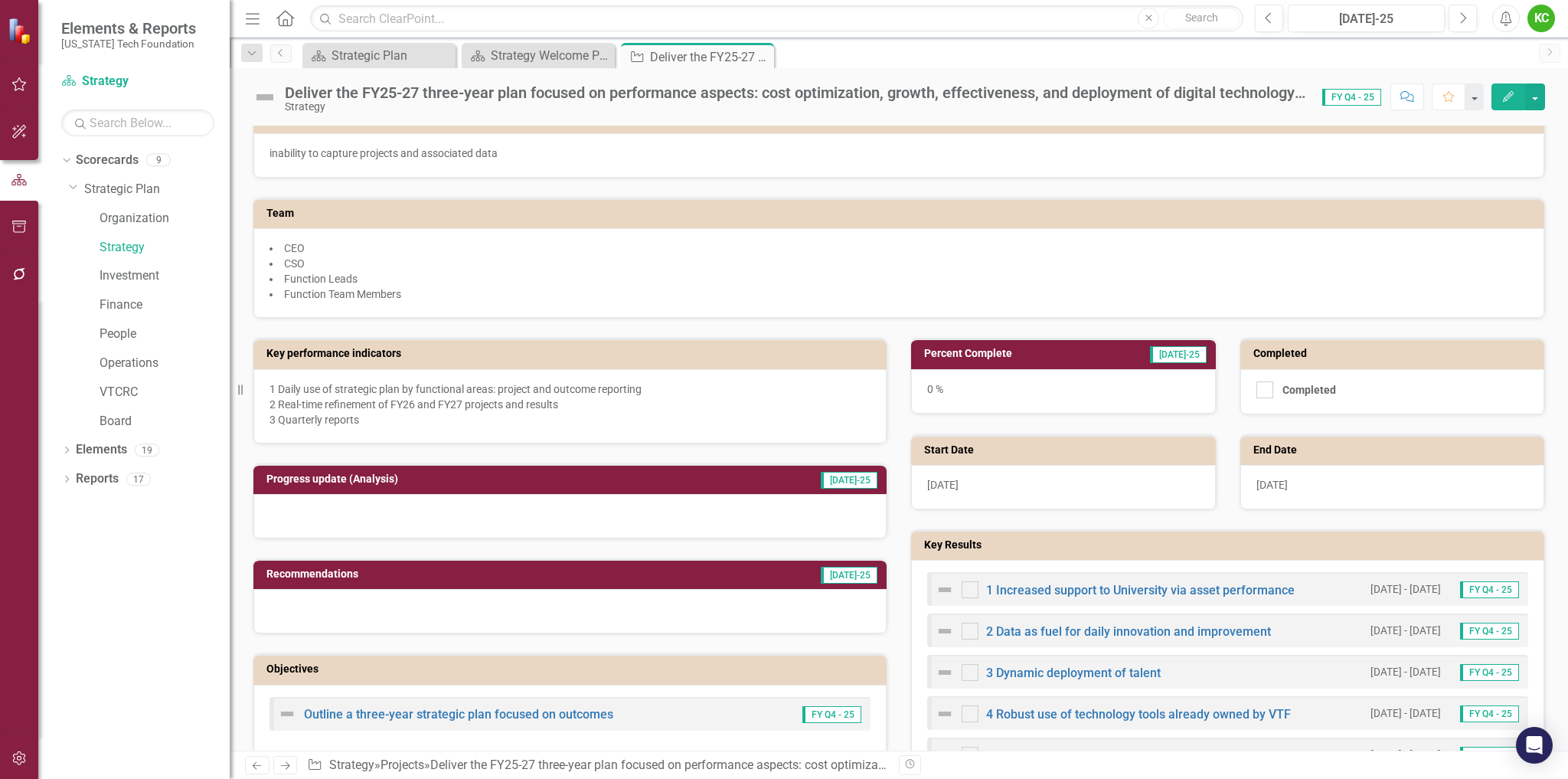
scroll to position [230, 0]
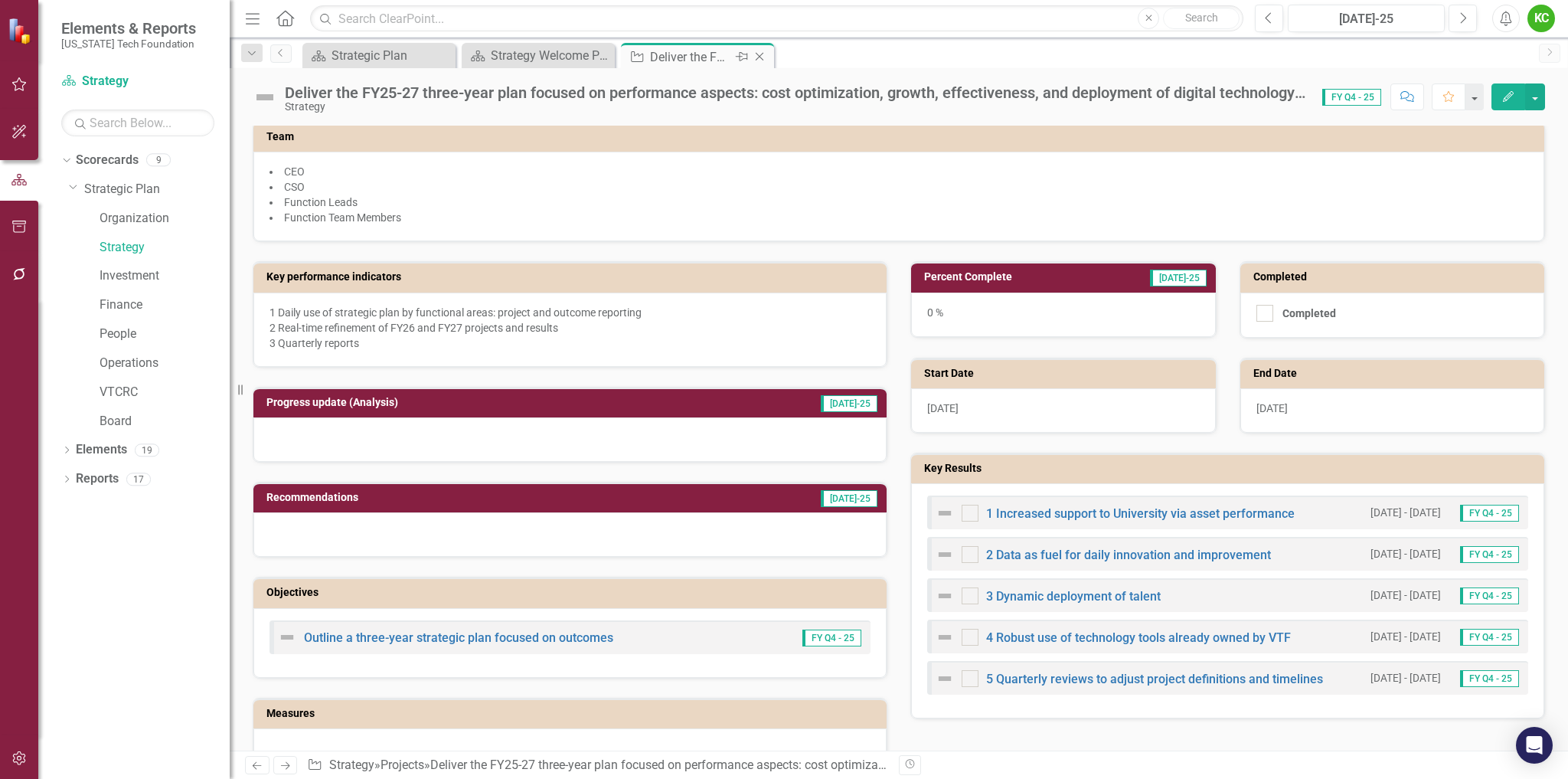
click at [761, 55] on icon at bounding box center [760, 57] width 9 height 9
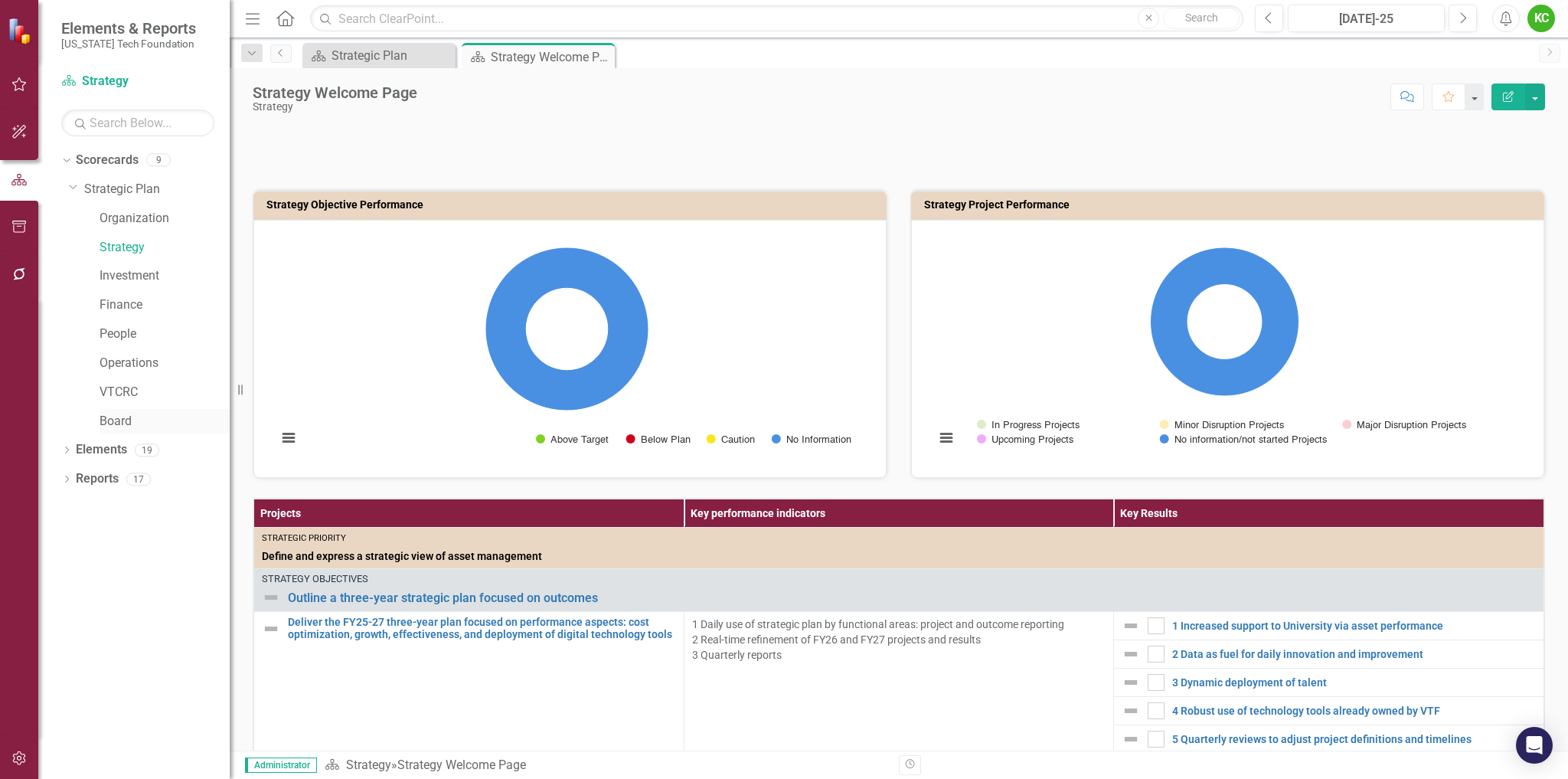
click at [118, 420] on link "Board" at bounding box center [165, 421] width 130 height 17
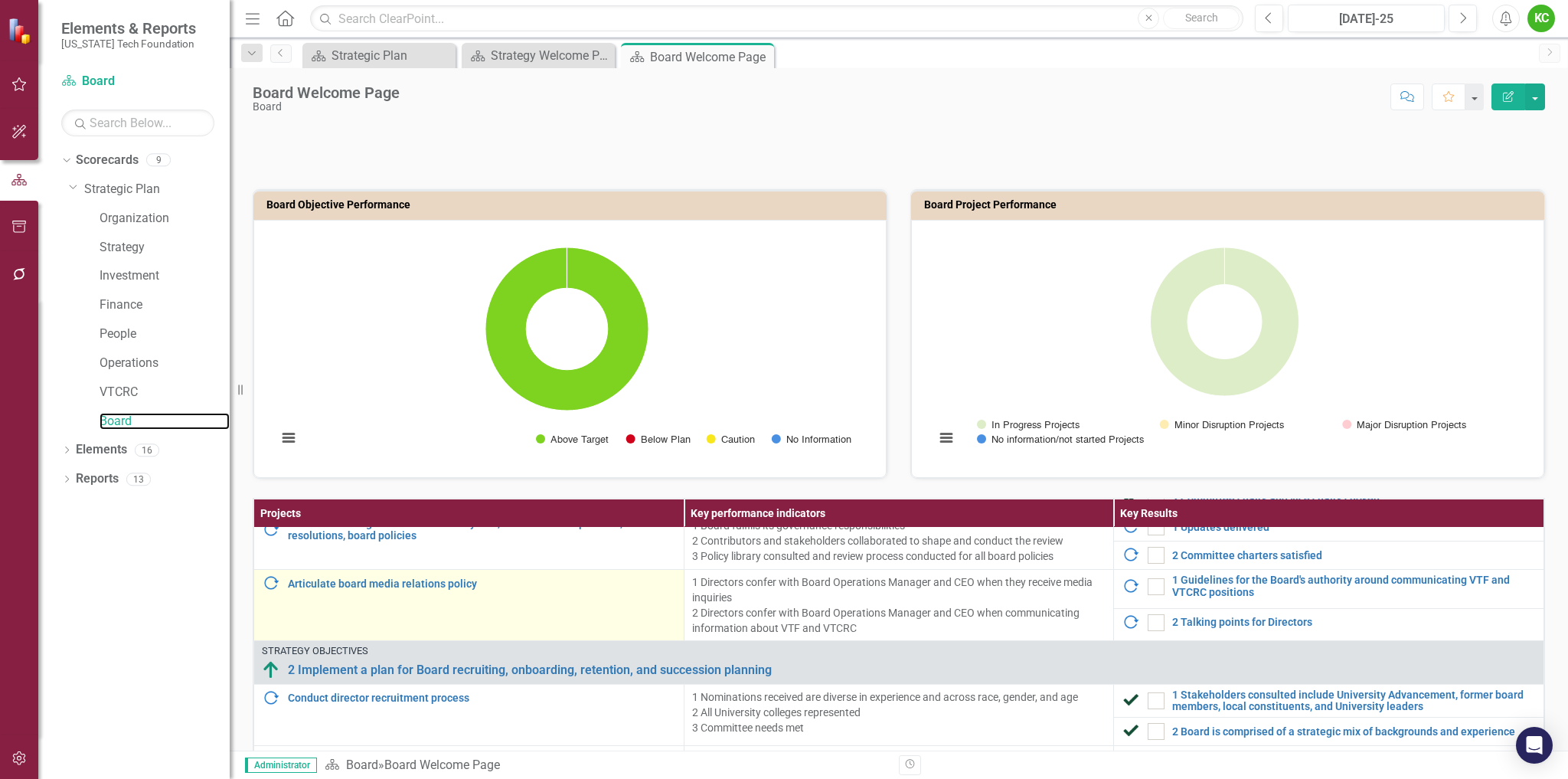
scroll to position [153, 0]
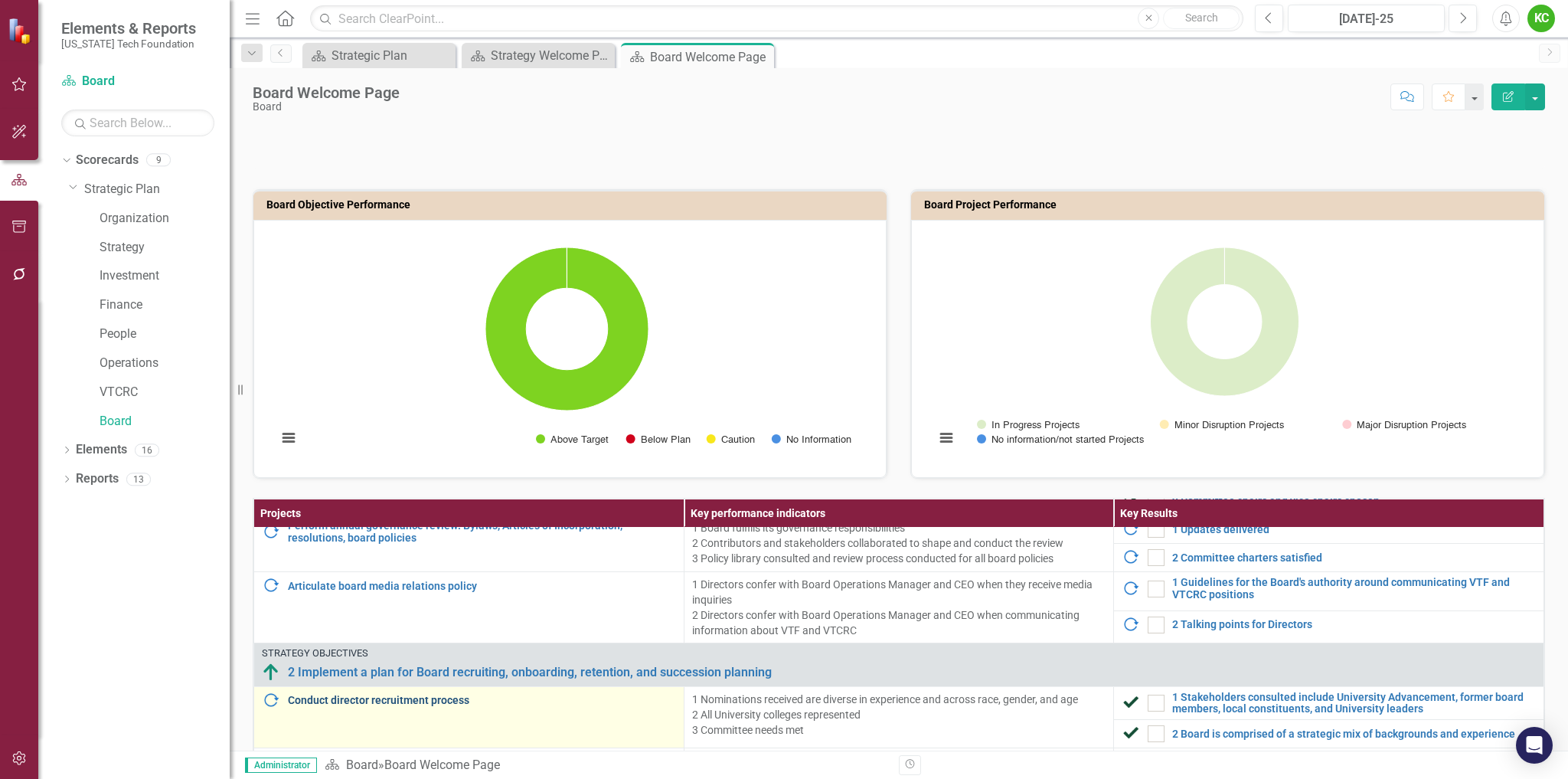
click at [356, 699] on link "Conduct director recruitment process" at bounding box center [482, 701] width 389 height 12
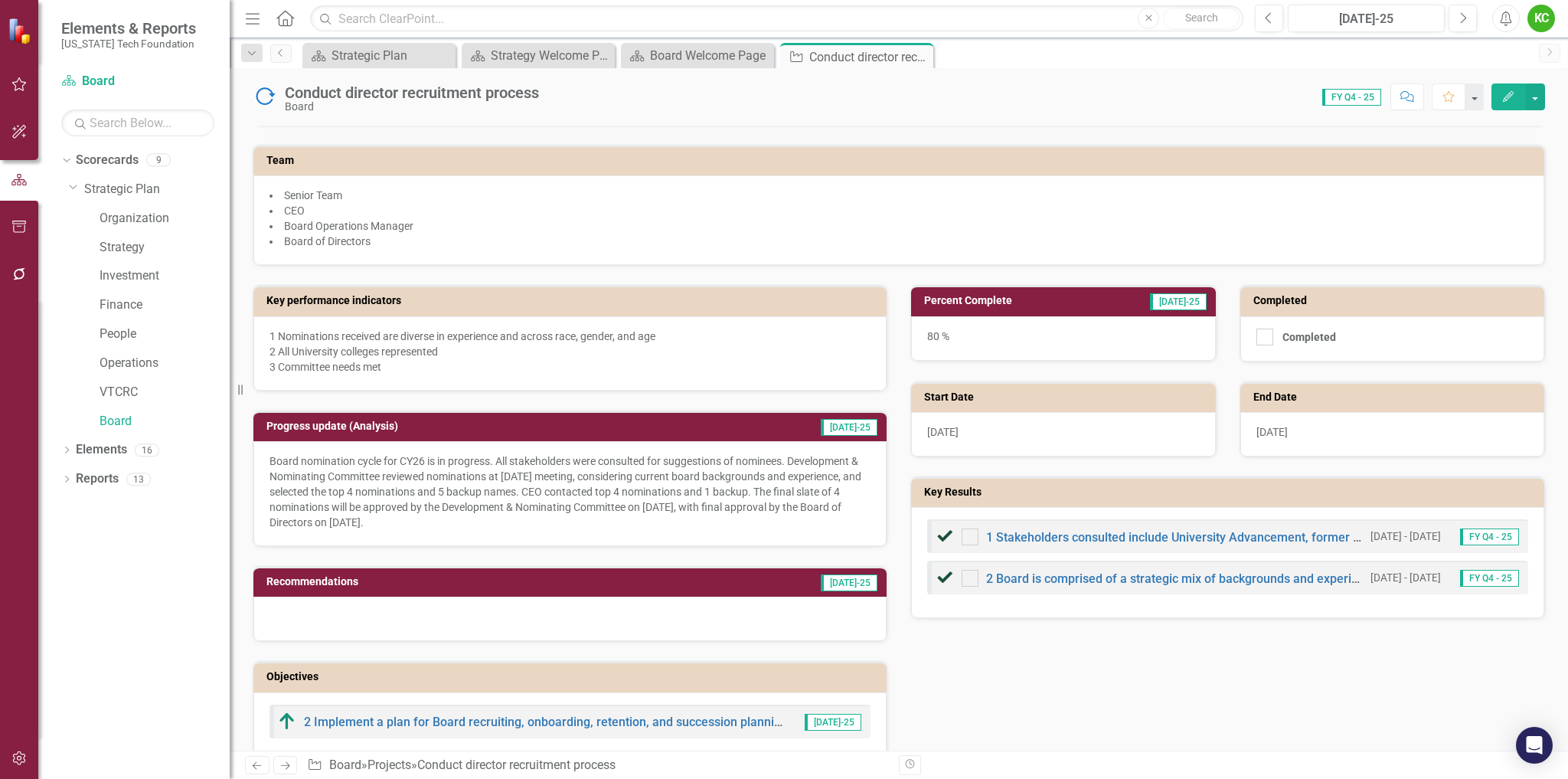
scroll to position [153, 0]
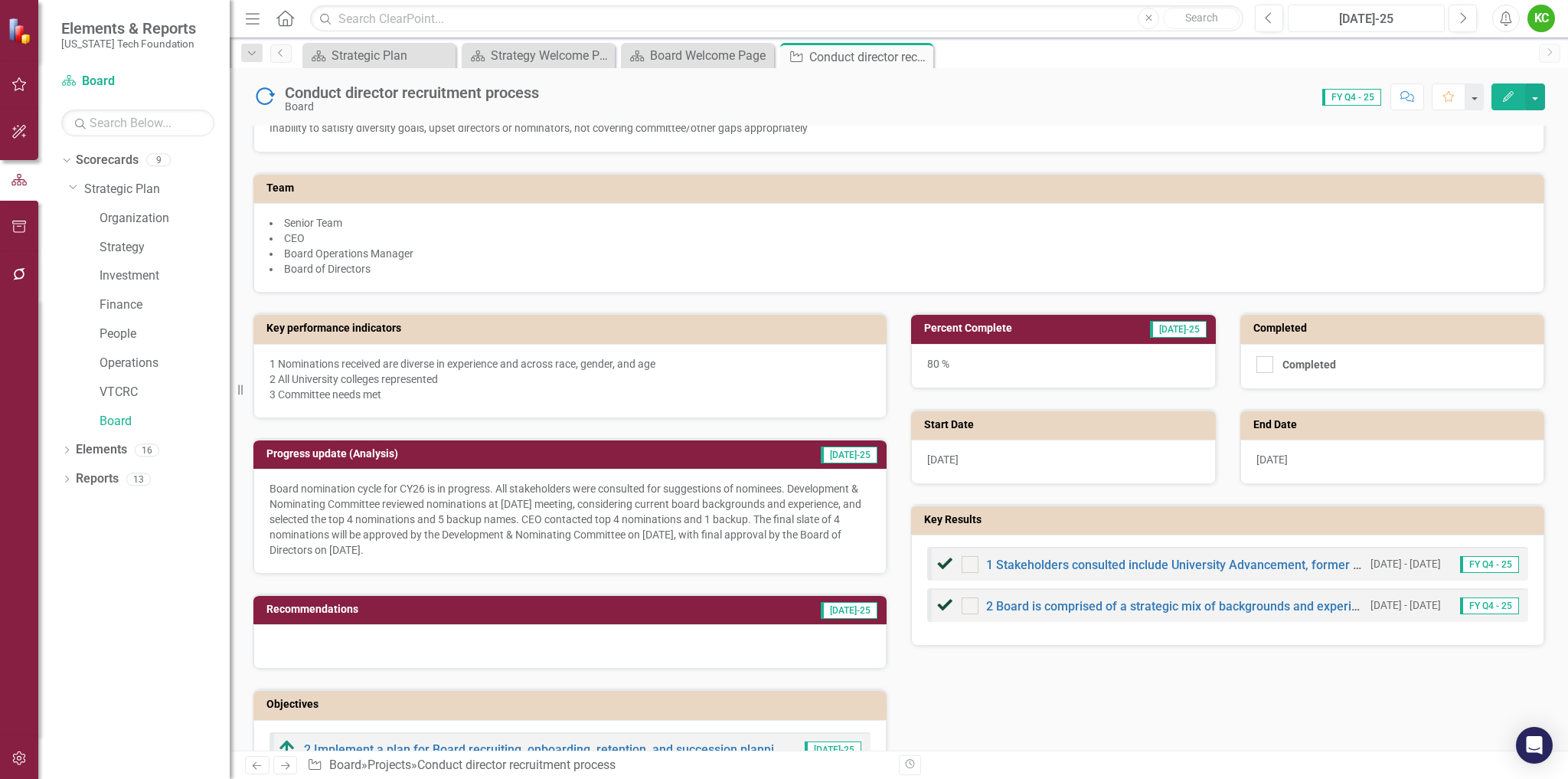
click at [1384, 23] on div "[DATE]-25" at bounding box center [1366, 18] width 146 height 18
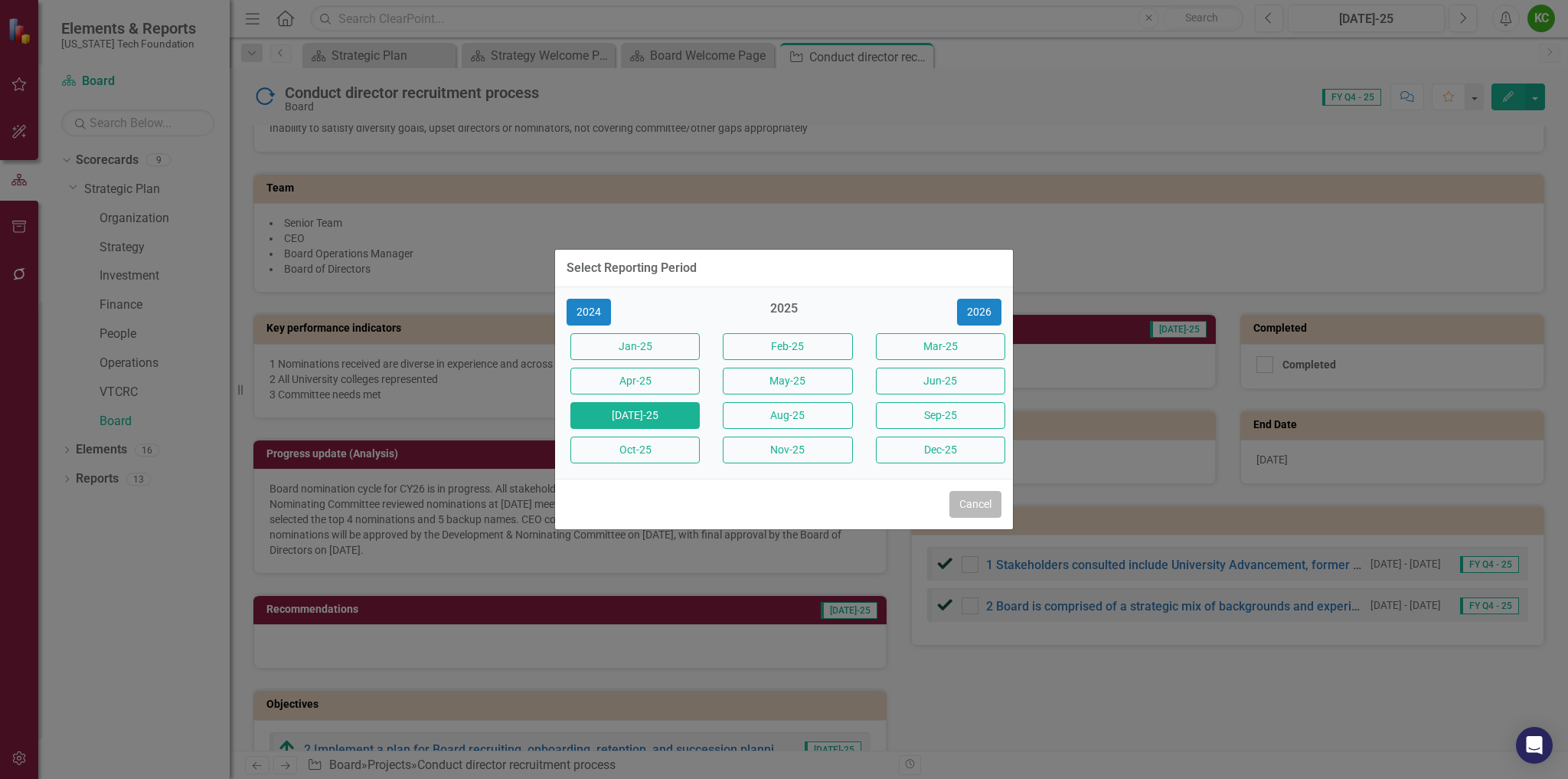
click at [988, 513] on button "Cancel" at bounding box center [976, 505] width 52 height 27
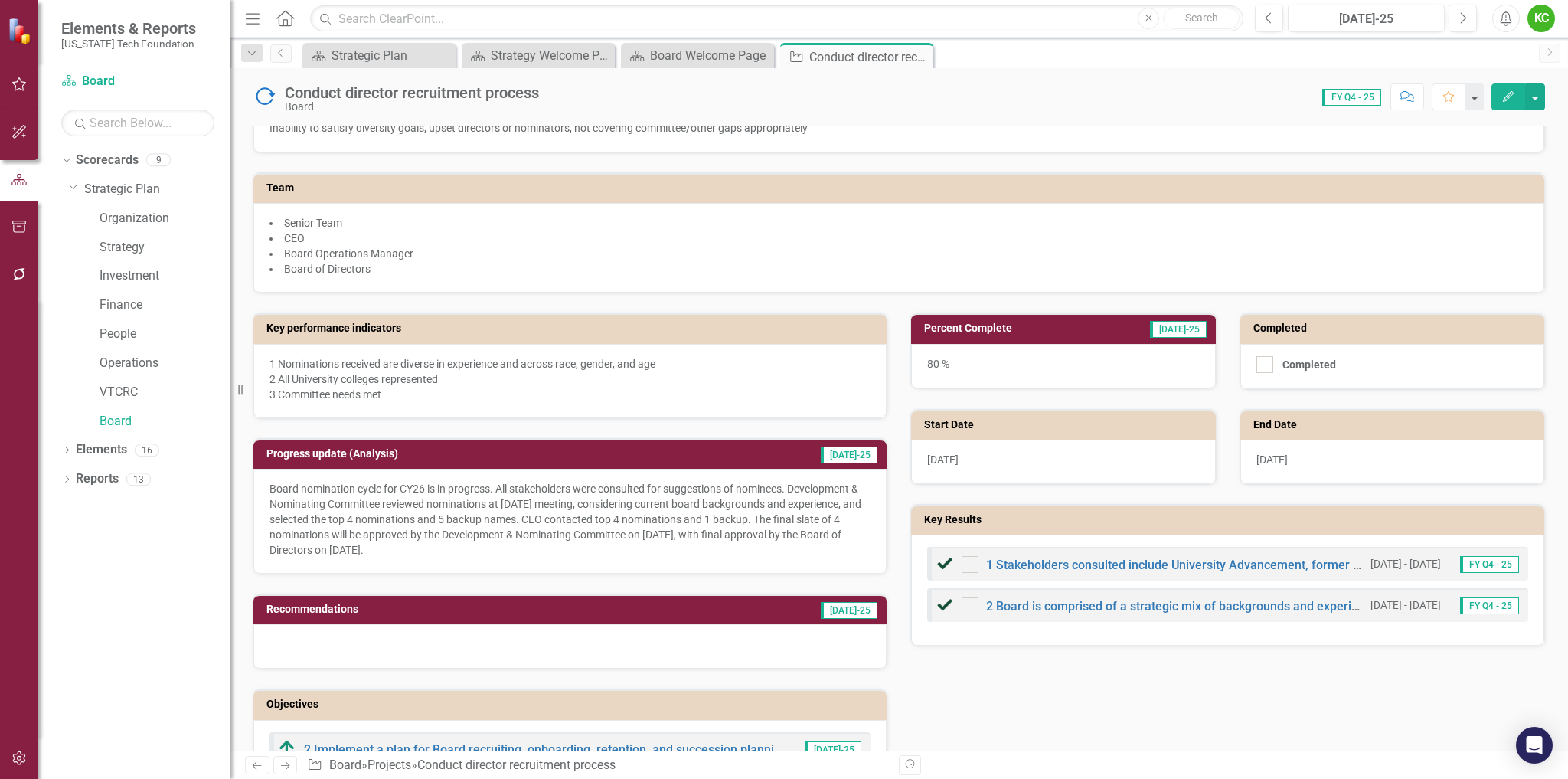
click at [285, 20] on icon at bounding box center [285, 17] width 17 height 16
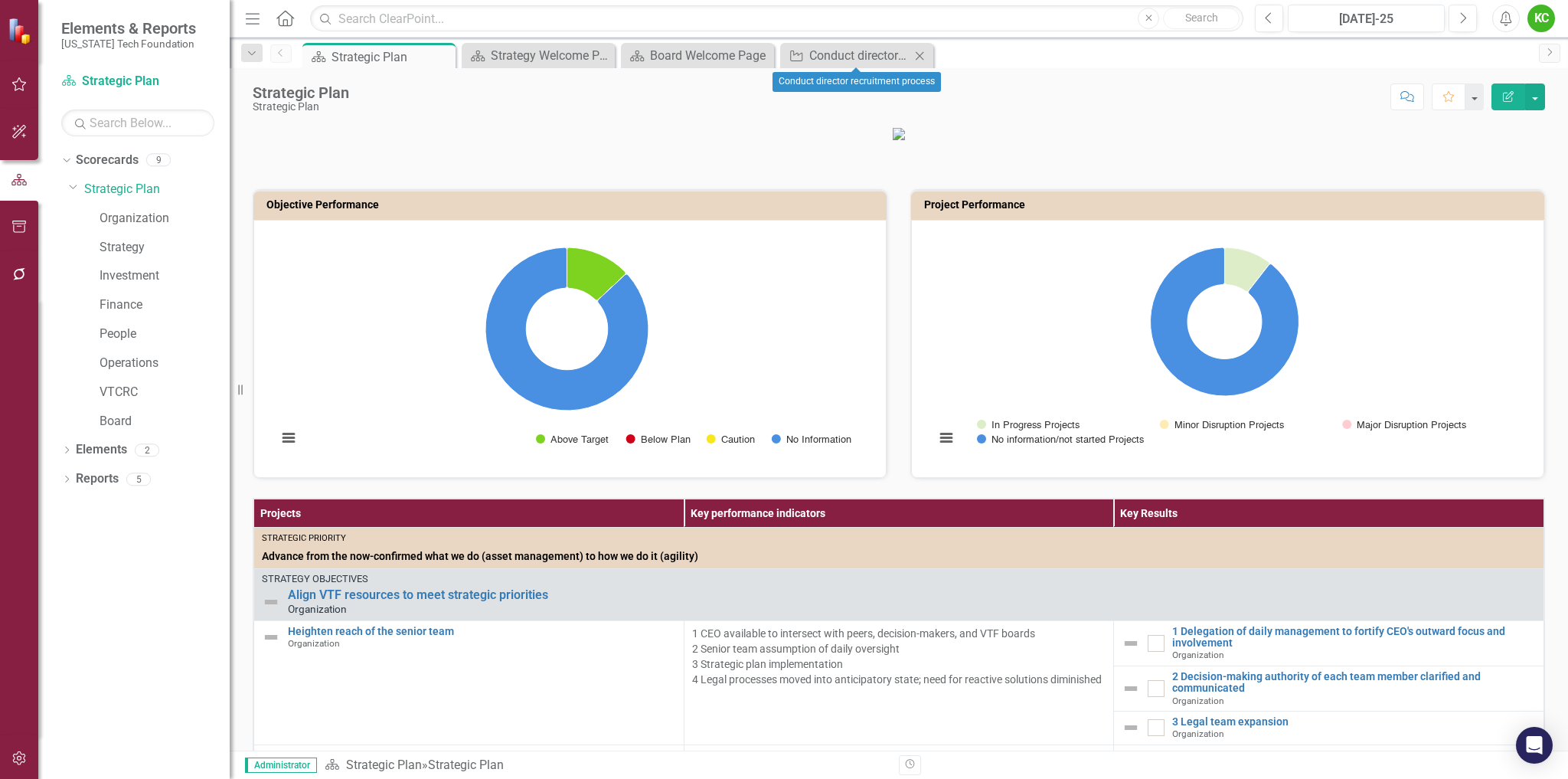
click at [924, 52] on icon at bounding box center [920, 55] width 9 height 9
click at [759, 54] on icon "Close" at bounding box center [761, 55] width 16 height 13
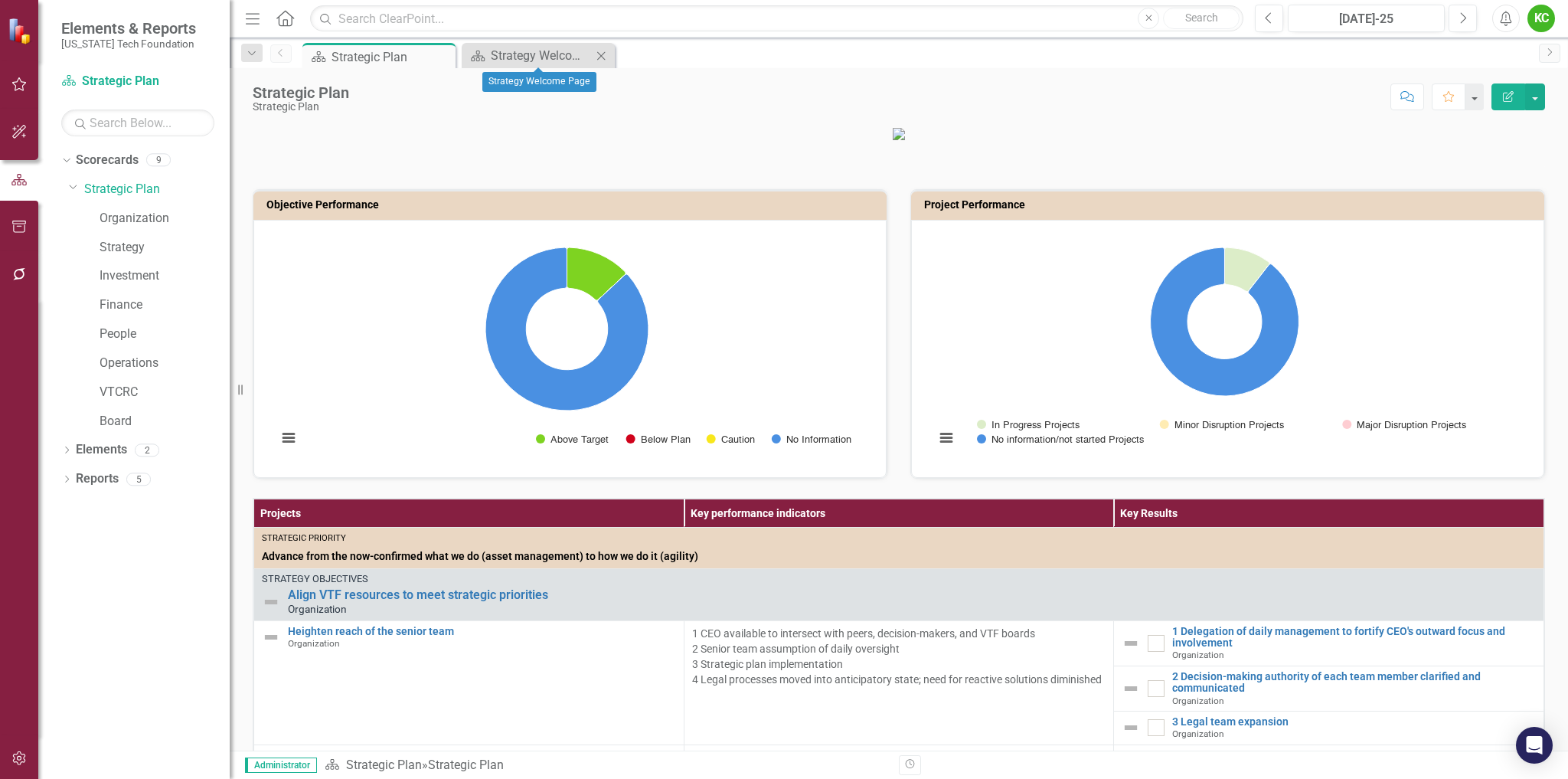
click at [601, 55] on icon at bounding box center [601, 55] width 9 height 9
click at [74, 184] on icon "Dropdown" at bounding box center [73, 186] width 9 height 12
